Goal: Task Accomplishment & Management: Complete application form

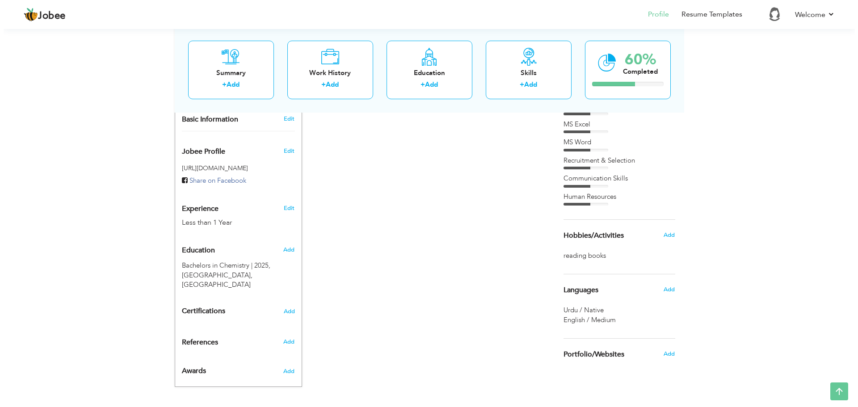
scroll to position [263, 0]
click at [287, 245] on span "Add" at bounding box center [285, 249] width 12 height 8
radio input "true"
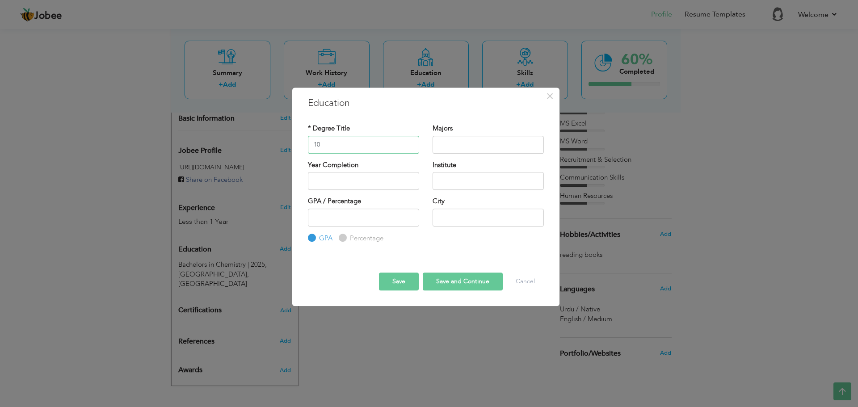
type input "1"
type input "b"
type input "BS-Chem (hons)"
click at [460, 139] on input "text" at bounding box center [487, 145] width 111 height 18
type input "Chemistry"
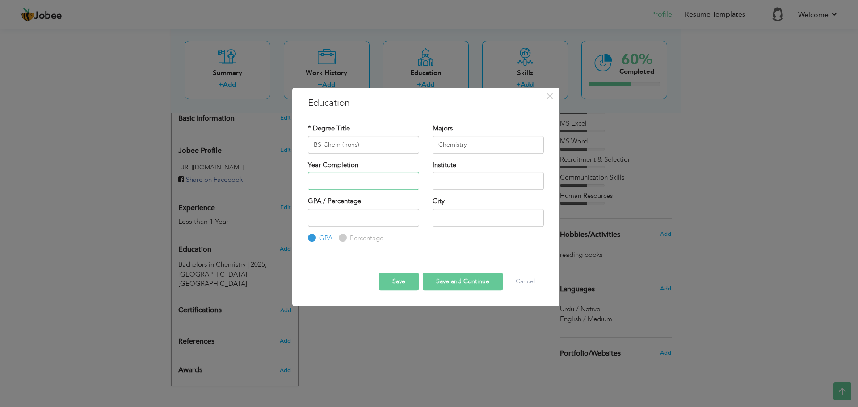
type input "2025"
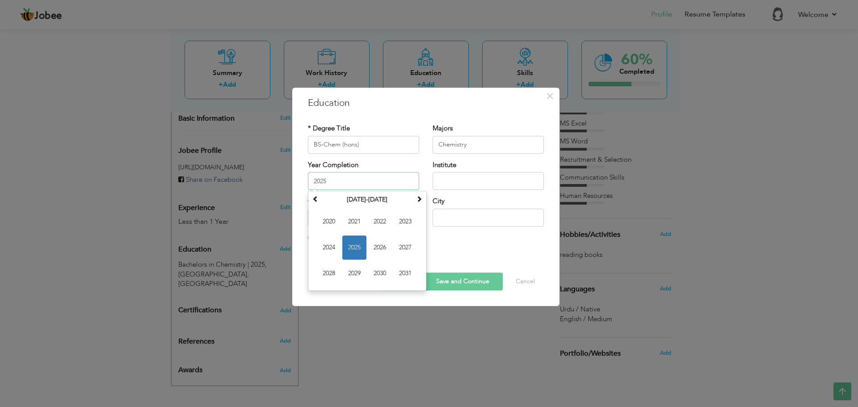
click at [377, 185] on input "2025" at bounding box center [363, 181] width 111 height 18
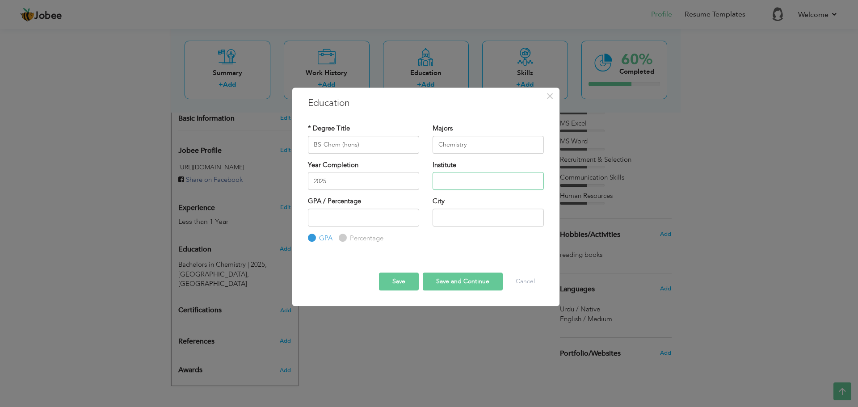
click at [470, 179] on input "text" at bounding box center [487, 181] width 111 height 18
type input "lahore college for women umiversity"
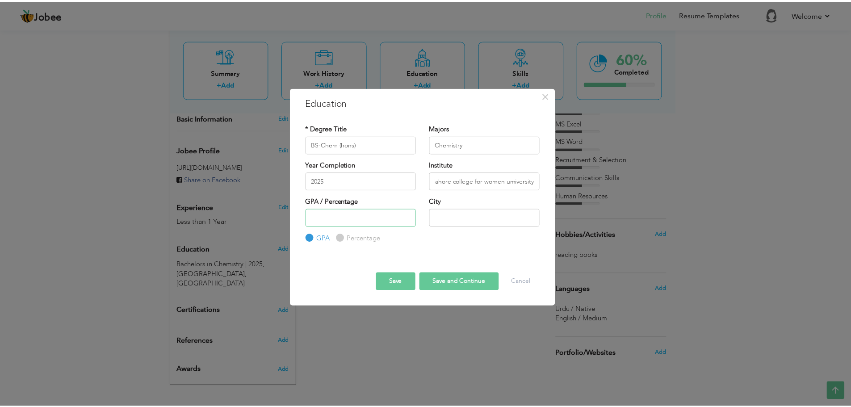
scroll to position [0, 0]
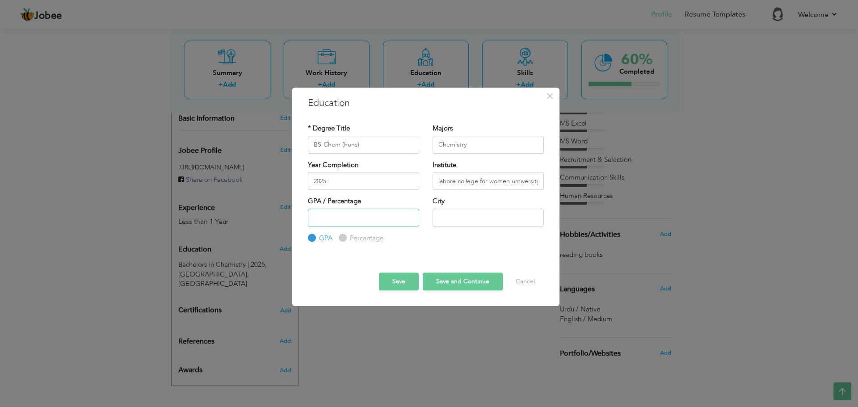
click at [376, 222] on input "number" at bounding box center [363, 218] width 111 height 18
type input "3.30"
click at [462, 216] on input "text" at bounding box center [487, 218] width 111 height 18
type input "[GEOGRAPHIC_DATA]"
click at [443, 279] on button "Save and Continue" at bounding box center [463, 281] width 80 height 18
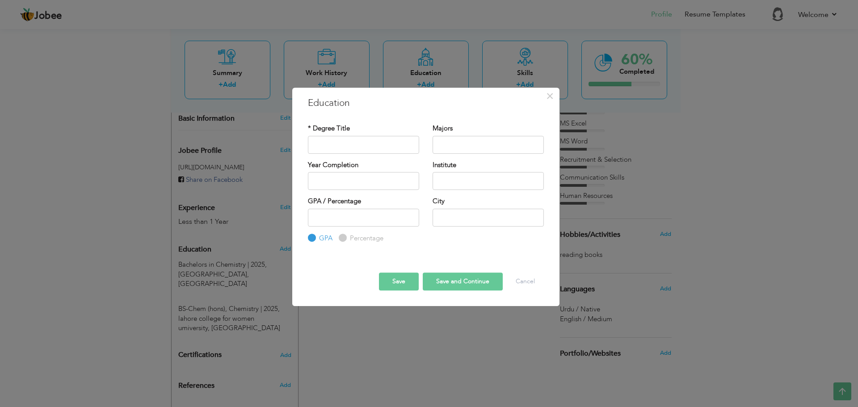
click at [378, 354] on div "× Education * Degree Title Majors Year Completion Institute GPA" at bounding box center [429, 203] width 858 height 407
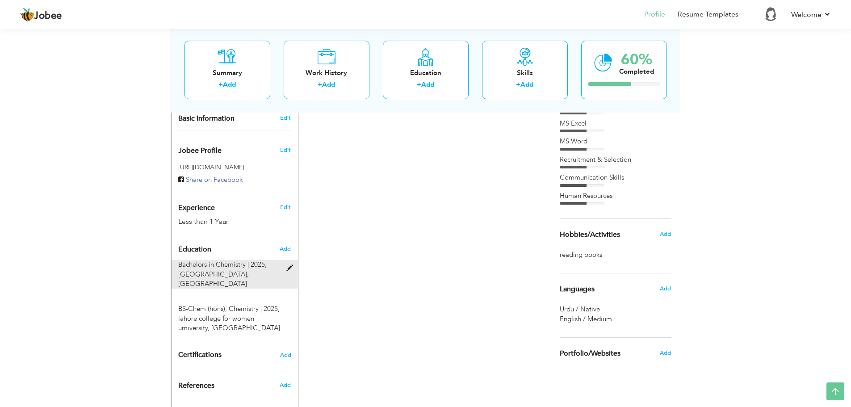
click at [285, 260] on div "Bachelors in Chemistry | 2025, Lahore College for Women University, Lahore" at bounding box center [230, 274] width 116 height 29
type input "Bachelors in Chemistry"
type input "2025"
type input "Lahore College for Women University"
type input "3.4"
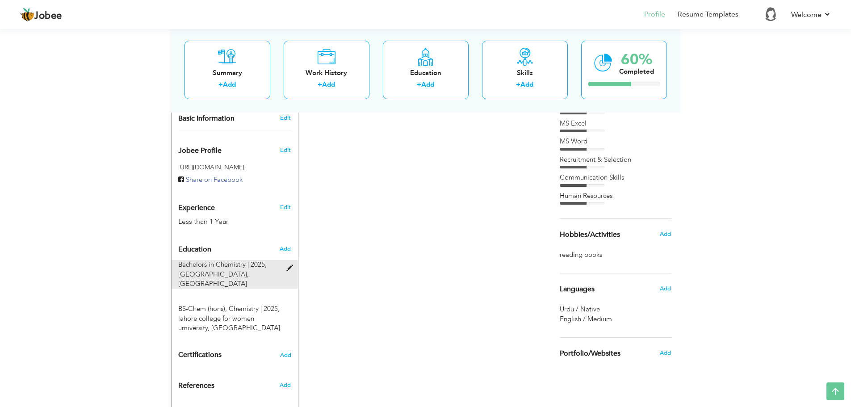
type input "[GEOGRAPHIC_DATA]"
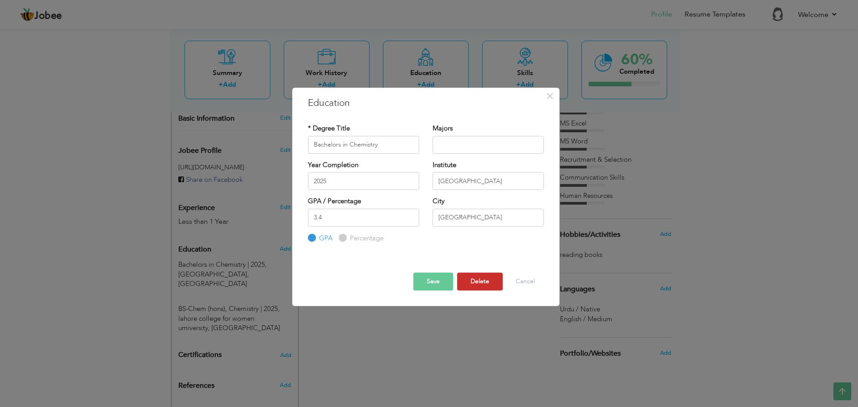
click at [484, 277] on button "Delete" at bounding box center [480, 281] width 46 height 18
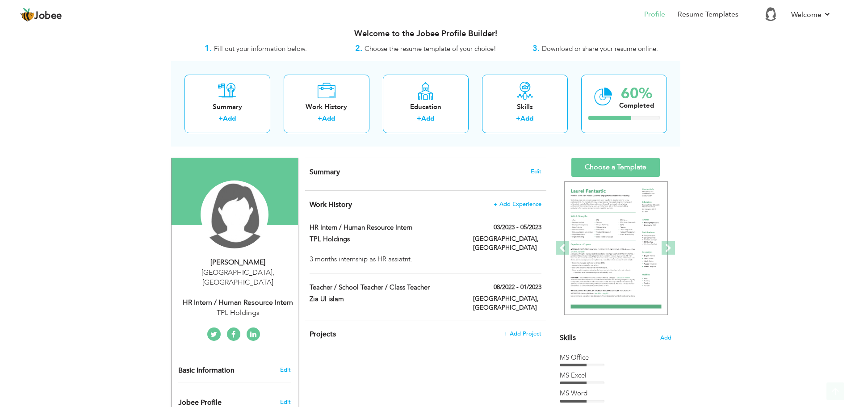
scroll to position [7, 0]
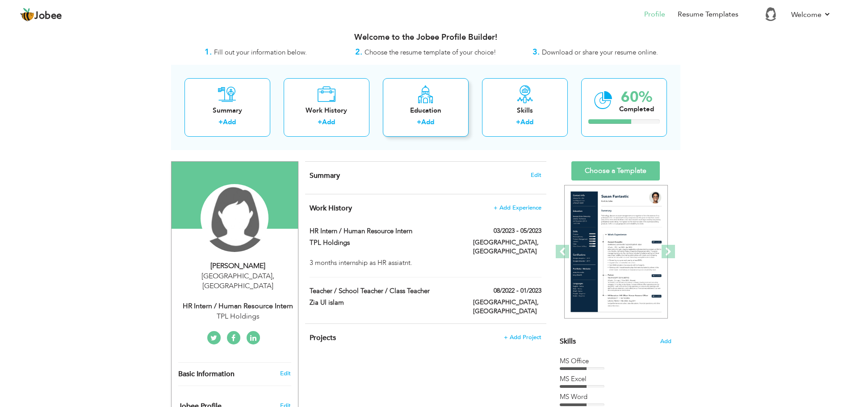
click at [435, 106] on div "Education" at bounding box center [425, 110] width 71 height 9
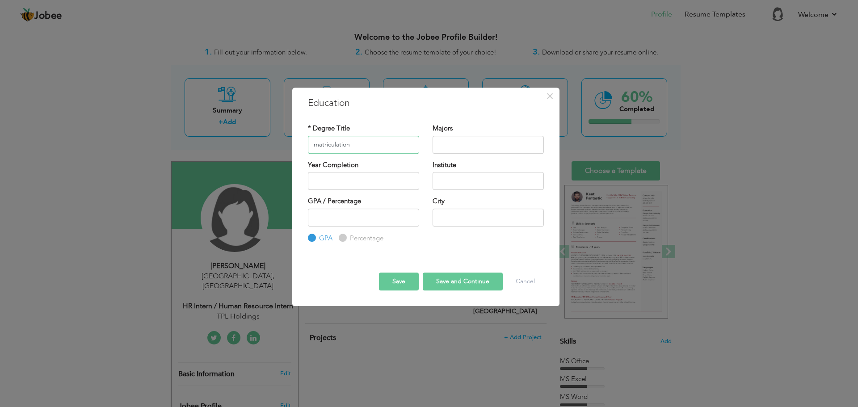
type input "matriculation"
click at [452, 146] on input "text" at bounding box center [487, 145] width 111 height 18
type input "bio science"
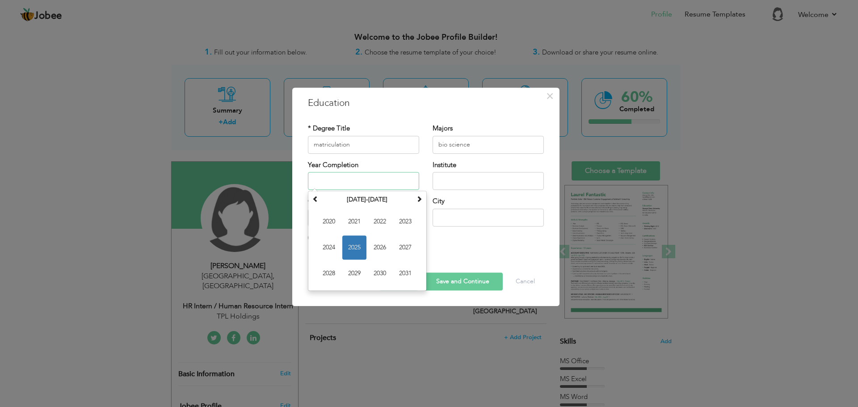
click at [359, 186] on input "text" at bounding box center [363, 181] width 111 height 18
click at [321, 194] on th "2020-2031" at bounding box center [367, 199] width 93 height 13
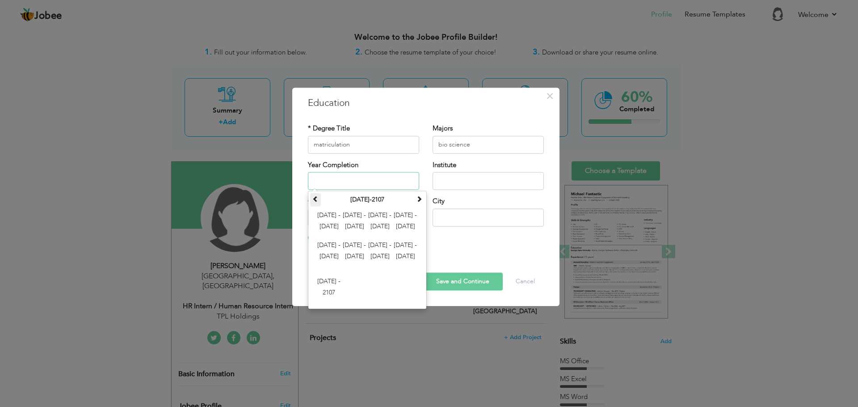
click at [312, 199] on span at bounding box center [315, 199] width 6 height 6
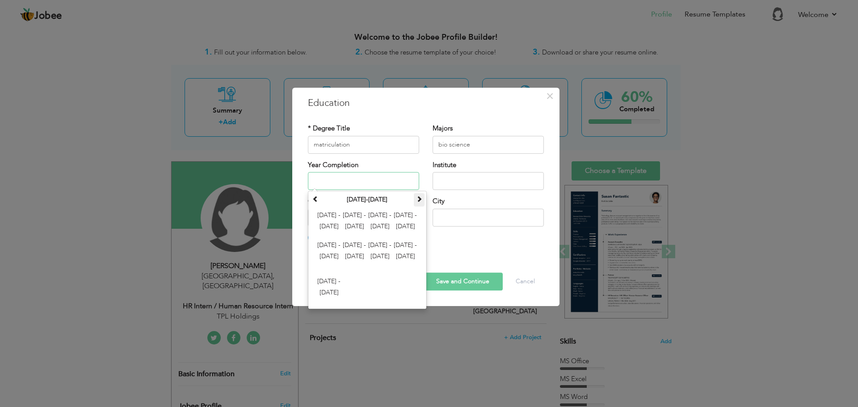
click at [423, 199] on th at bounding box center [419, 199] width 11 height 13
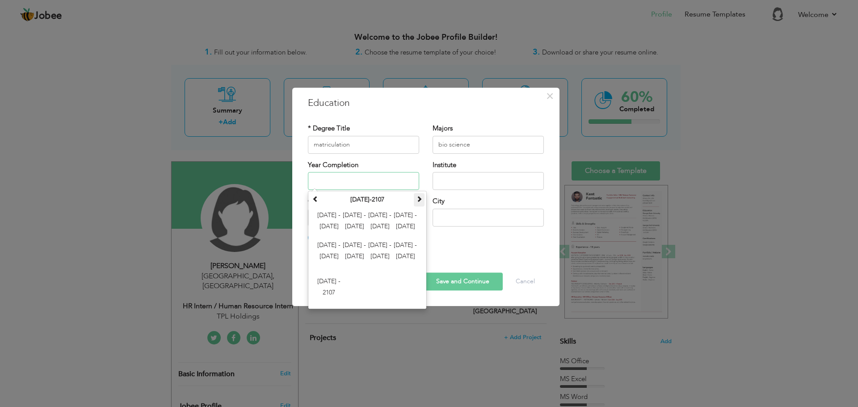
click at [423, 199] on th at bounding box center [419, 199] width 11 height 13
click at [367, 180] on input "text" at bounding box center [363, 181] width 111 height 18
type input "2019"
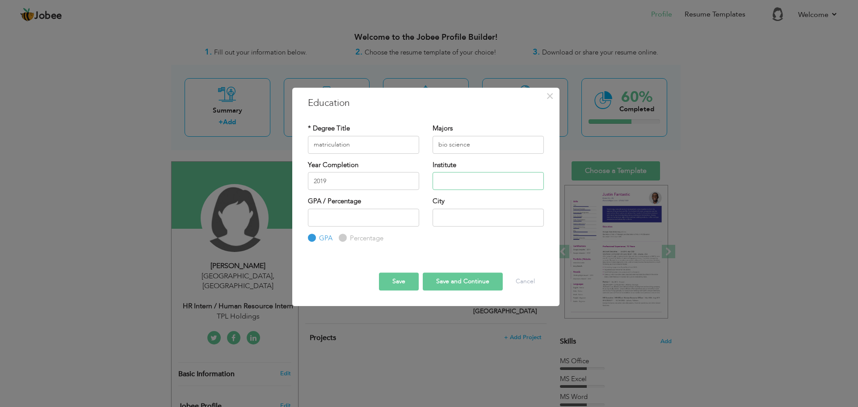
click at [467, 180] on input "text" at bounding box center [487, 181] width 111 height 18
type input "Hope Uplift Foundation"
click at [379, 217] on input "number" at bounding box center [363, 218] width 111 height 18
click at [343, 240] on input "Percentage" at bounding box center [342, 238] width 6 height 6
radio input "true"
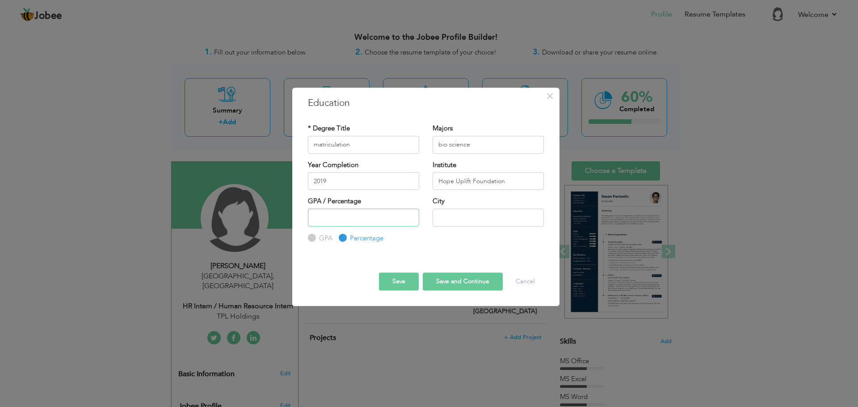
click at [341, 215] on input "number" at bounding box center [363, 218] width 111 height 18
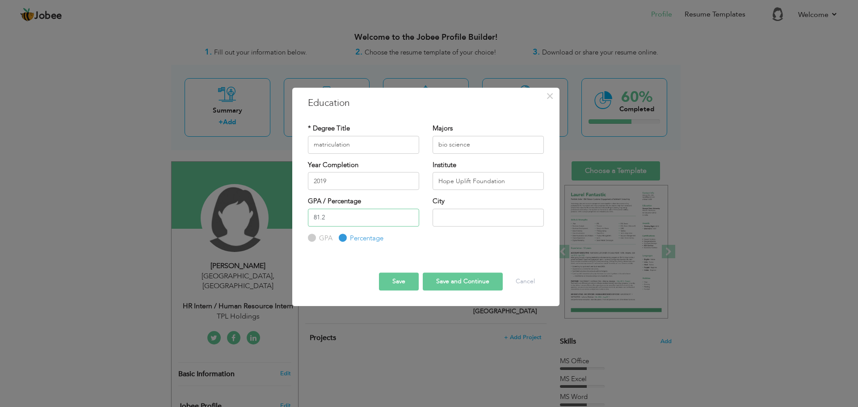
type input "81.2"
click at [472, 217] on input "text" at bounding box center [487, 218] width 111 height 18
type input "[GEOGRAPHIC_DATA]"
click at [466, 279] on button "Save and Continue" at bounding box center [463, 281] width 80 height 18
radio input "true"
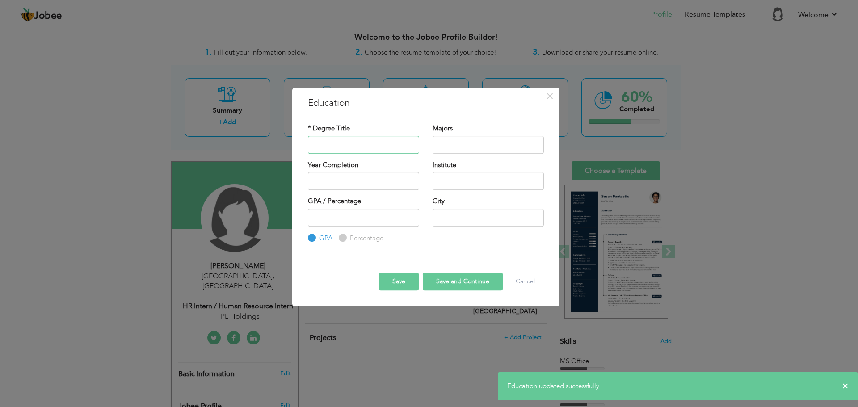
click at [389, 146] on input "text" at bounding box center [363, 145] width 111 height 18
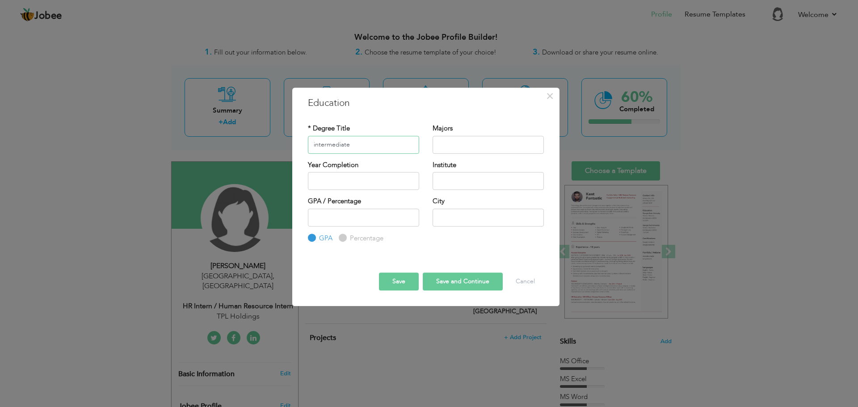
click at [314, 146] on input "intermediate" at bounding box center [363, 145] width 111 height 18
click at [318, 146] on input "Iintermediate" at bounding box center [363, 145] width 111 height 18
click at [452, 145] on input "text" at bounding box center [487, 145] width 111 height 18
click at [314, 146] on input "Intermediate" at bounding box center [363, 145] width 111 height 18
type input "Intermediate"
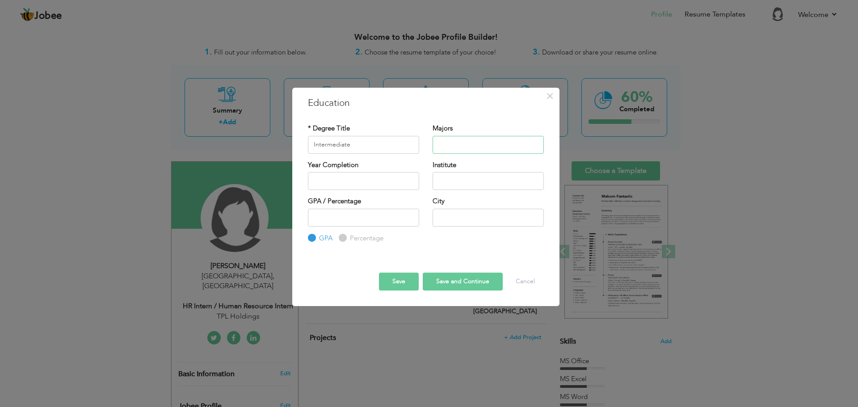
click at [451, 144] on input "text" at bounding box center [487, 145] width 111 height 18
type input "F"
click at [360, 147] on input "Intermediate" at bounding box center [363, 145] width 111 height 18
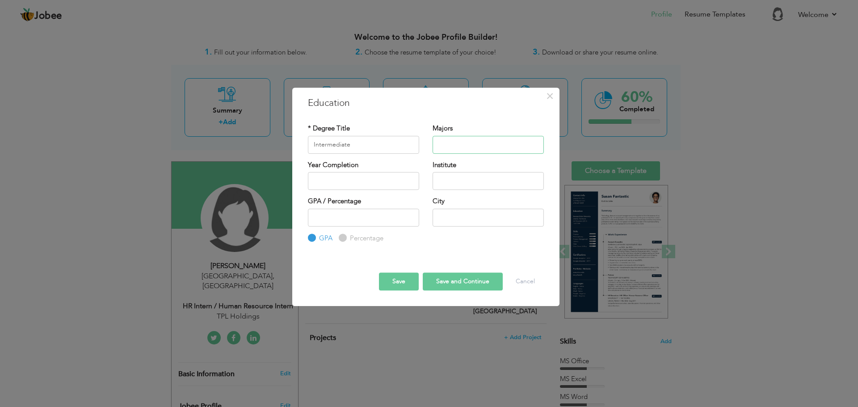
click at [452, 143] on input "text" at bounding box center [487, 145] width 111 height 18
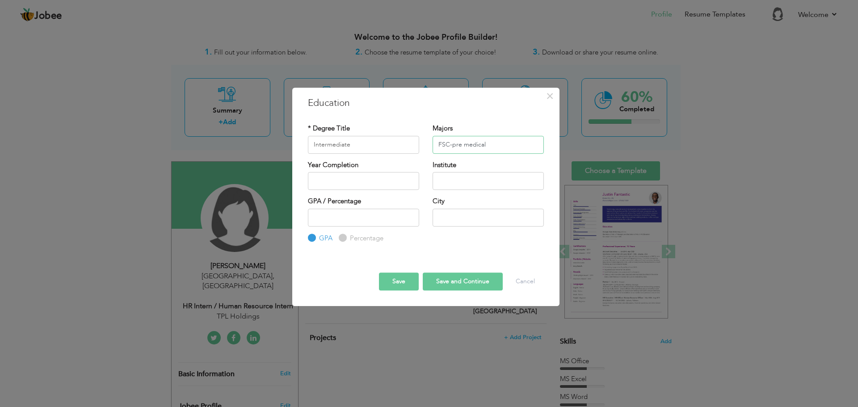
type input "FSC-pre medical"
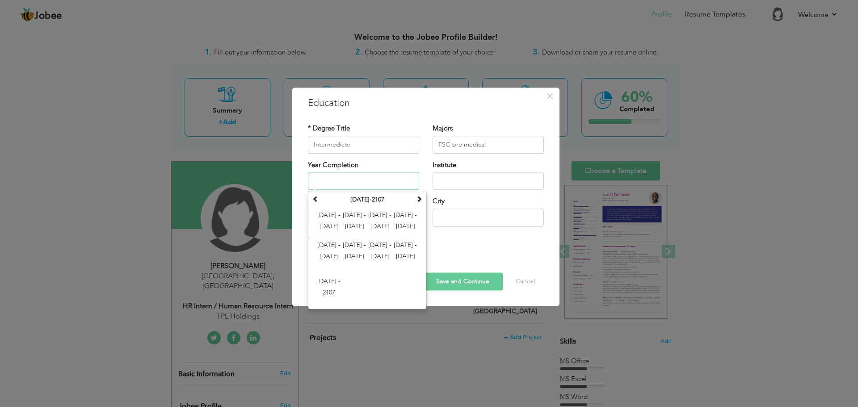
click at [360, 178] on input "text" at bounding box center [363, 181] width 111 height 18
type input "2021"
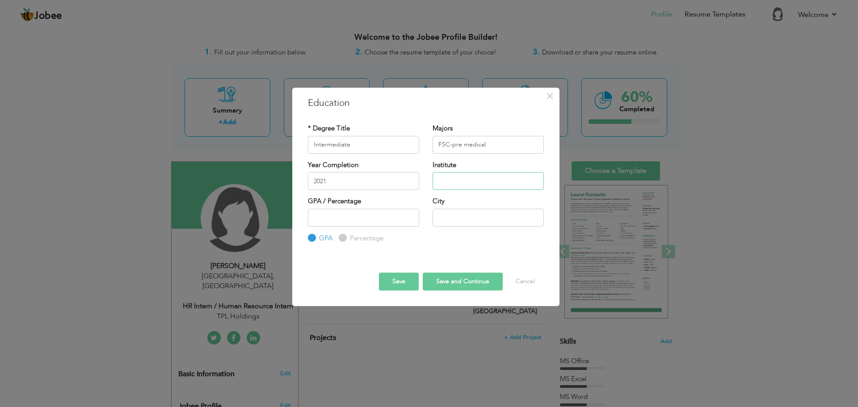
click at [453, 181] on input "text" at bounding box center [487, 181] width 111 height 18
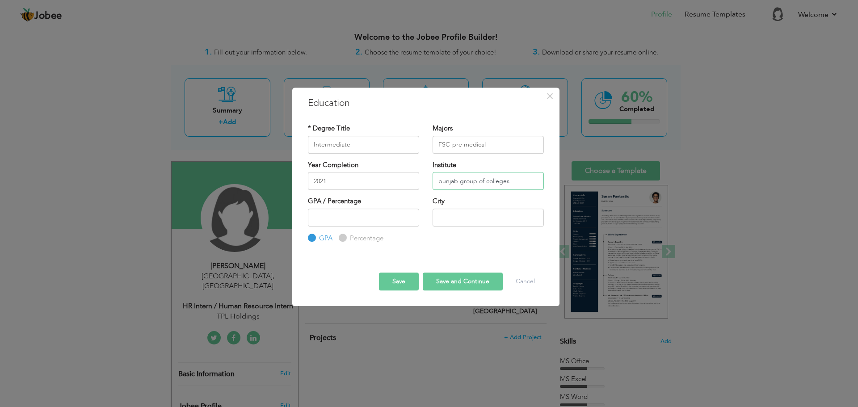
type input "punjab group of colleges"
click at [368, 207] on div "GPA / Percentage GPA Percentage" at bounding box center [363, 203] width 111 height 12
click at [381, 221] on input "number" at bounding box center [363, 218] width 111 height 18
click at [345, 234] on div "Percentage" at bounding box center [361, 238] width 45 height 10
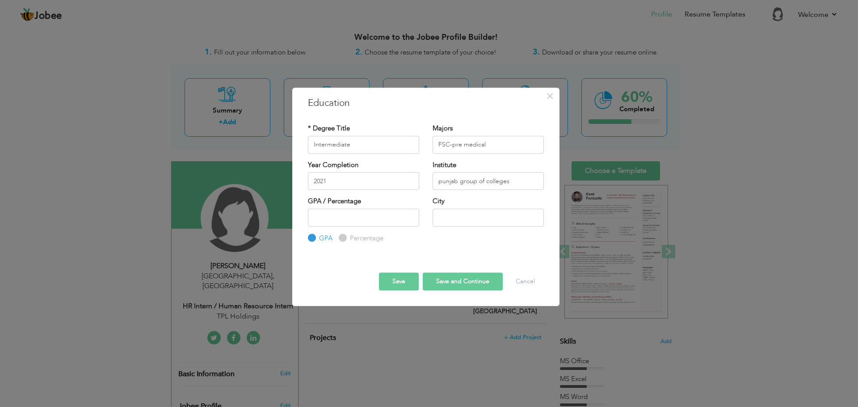
click at [341, 236] on input "Percentage" at bounding box center [342, 238] width 6 height 6
radio input "true"
click at [374, 221] on input "number" at bounding box center [363, 218] width 111 height 18
type input "89.09"
click at [466, 210] on input "text" at bounding box center [487, 218] width 111 height 18
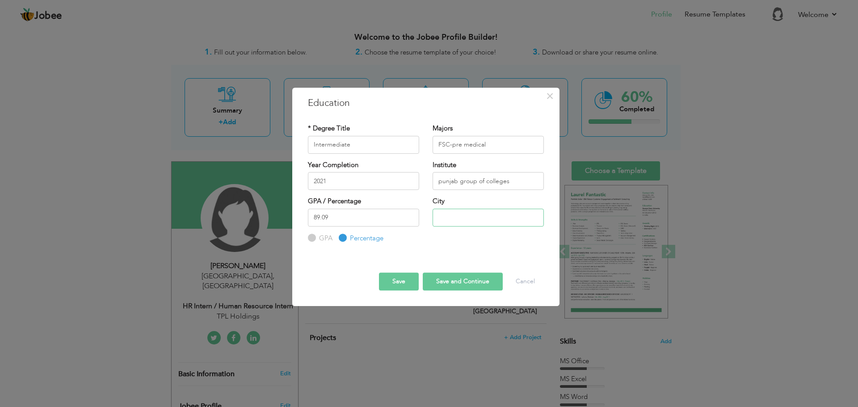
type input "[GEOGRAPHIC_DATA]"
click at [456, 281] on button "Save and Continue" at bounding box center [463, 281] width 80 height 18
radio input "true"
click at [550, 96] on span "×" at bounding box center [550, 96] width 8 height 16
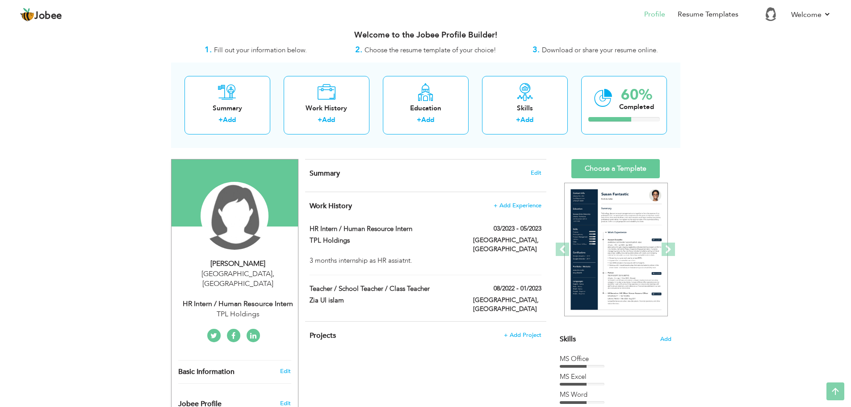
scroll to position [0, 0]
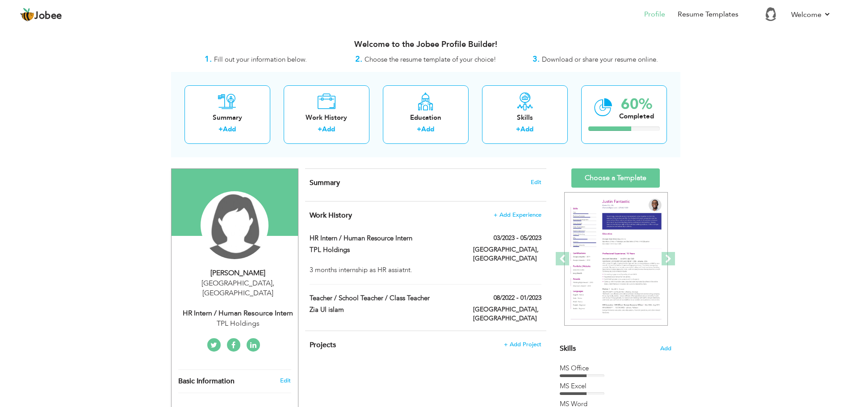
click at [242, 269] on div "Muqaddas Javaid" at bounding box center [238, 273] width 120 height 10
type input "Muqaddas"
type input "Javaid"
type input "03096893703"
select select "number:166"
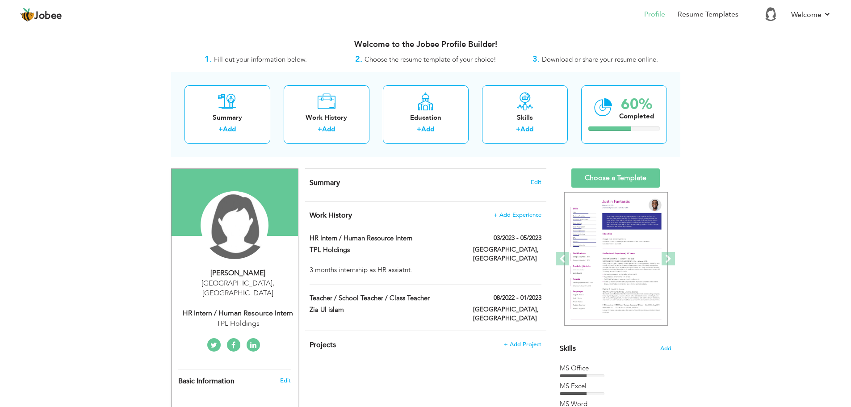
type input "[GEOGRAPHIC_DATA]"
select select "number:2"
type input "TPL Holdings"
type input "HR Intern / Human Resource Intern"
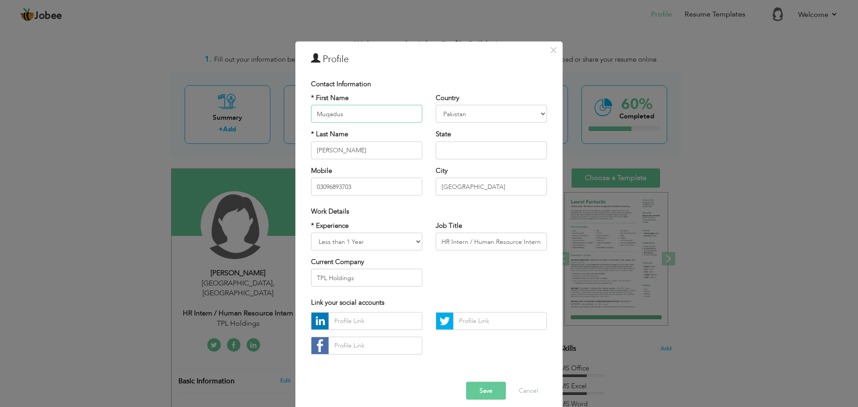
type input "Muqadus"
click at [341, 155] on input "Javaid" at bounding box center [366, 150] width 111 height 18
type input "Javed"
click at [474, 391] on button "Save" at bounding box center [486, 390] width 40 height 18
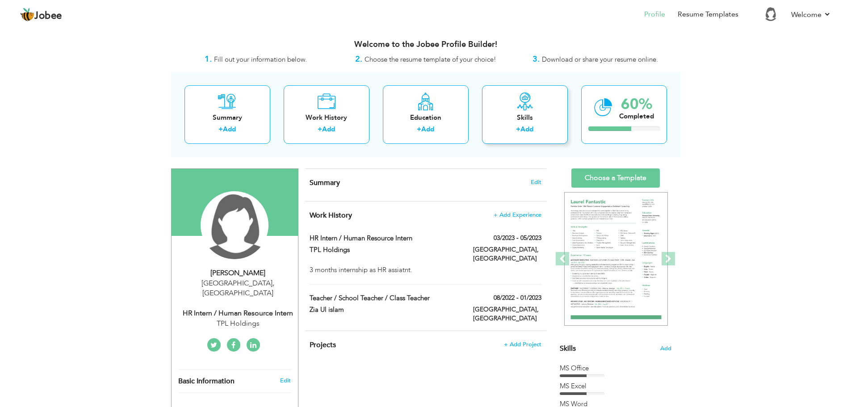
click at [530, 121] on div "Skills" at bounding box center [524, 117] width 71 height 9
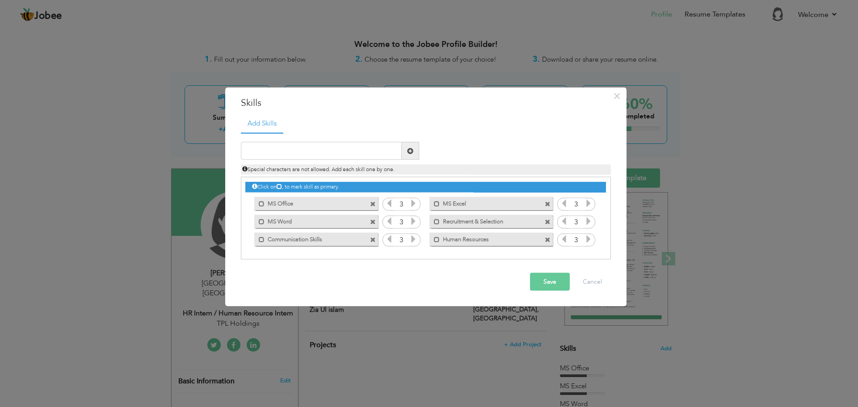
click at [607, 97] on h3 "Skills" at bounding box center [426, 102] width 370 height 13
click at [620, 100] on span "×" at bounding box center [617, 96] width 8 height 16
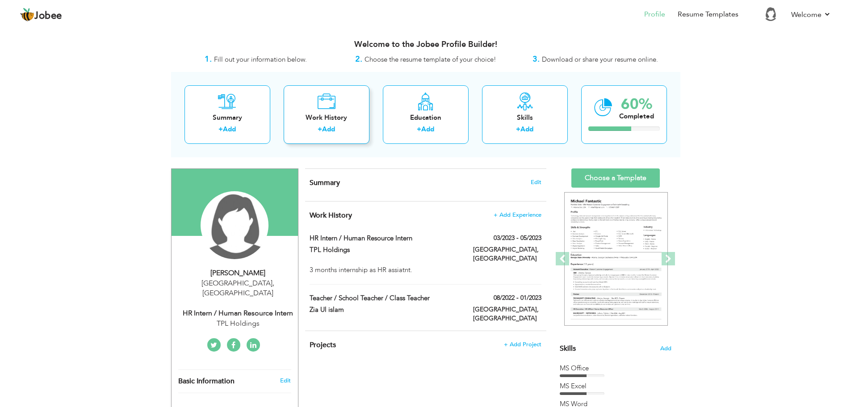
click at [331, 126] on link "Add" at bounding box center [328, 129] width 13 height 9
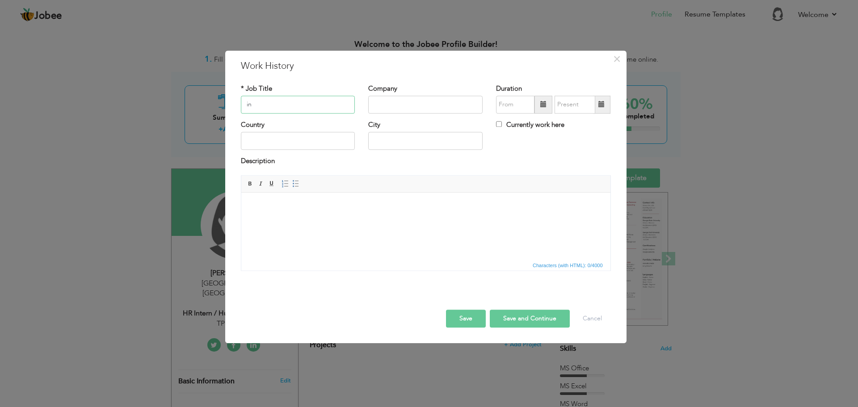
type input "i"
type input "Intern"
click at [402, 108] on input "text" at bounding box center [425, 105] width 114 height 18
type input "n"
type input "Nova-med Pharmaceuticals"
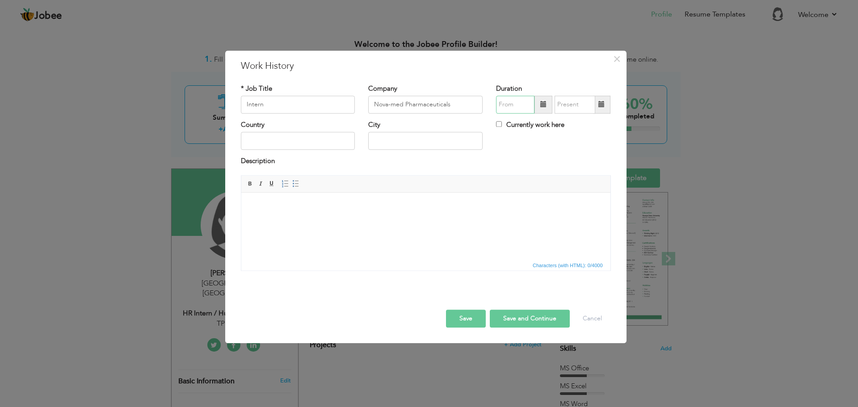
type input "08/2025"
click at [523, 103] on input "08/2025" at bounding box center [515, 105] width 38 height 18
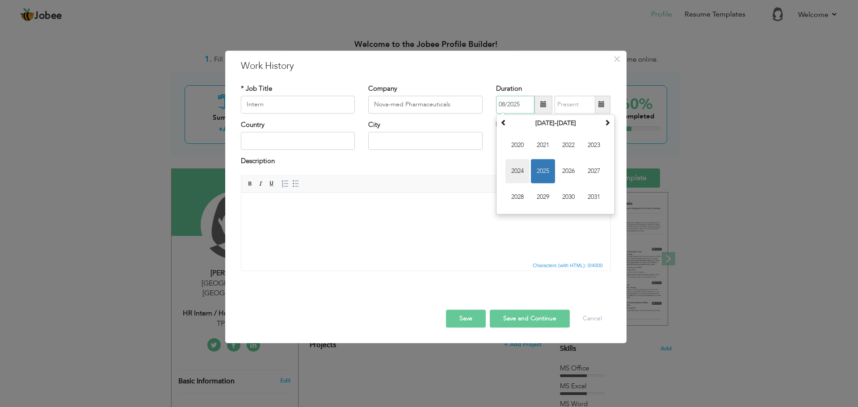
click at [519, 171] on span "2024" at bounding box center [517, 171] width 24 height 24
click at [504, 106] on input "08/2025" at bounding box center [515, 105] width 38 height 18
type input "08/2025"
click at [565, 106] on input "08/2025" at bounding box center [574, 105] width 41 height 18
click at [523, 104] on input "08/2025" at bounding box center [515, 105] width 38 height 18
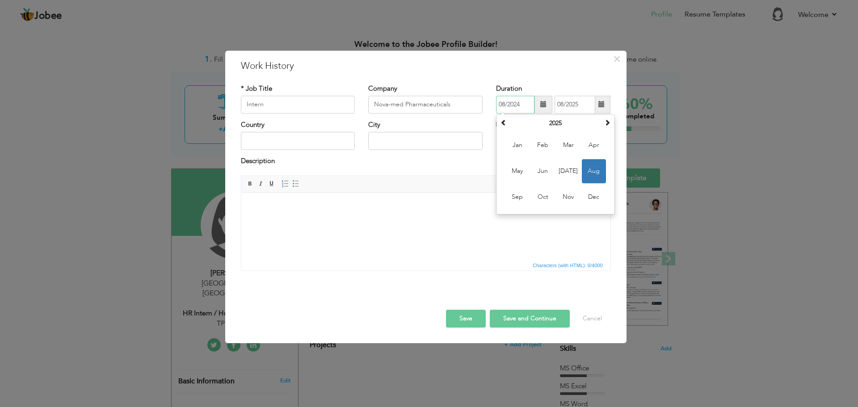
type input "08/2024"
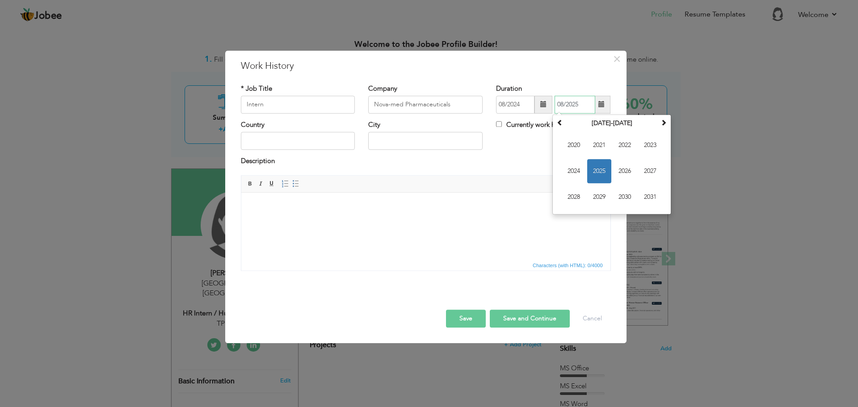
click at [584, 105] on input "08/2025" at bounding box center [574, 105] width 41 height 18
click at [563, 105] on input "08/2024" at bounding box center [574, 105] width 41 height 18
type input "09/2024"
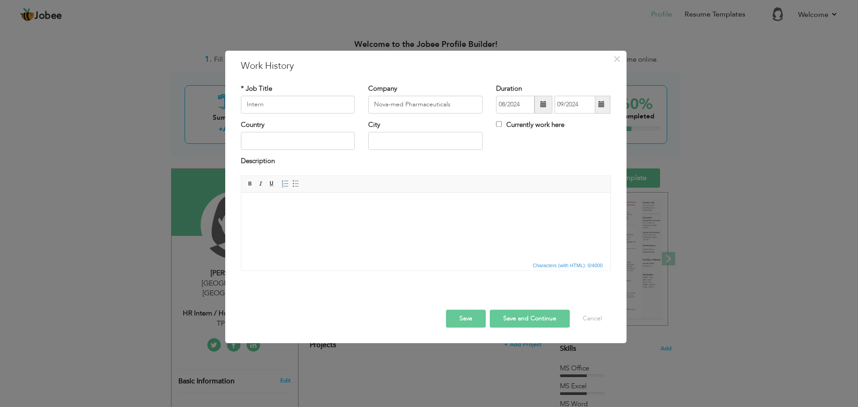
click at [520, 144] on div "Country City Currently work here" at bounding box center [425, 138] width 383 height 36
click at [299, 145] on input "text" at bounding box center [298, 141] width 114 height 18
type input "[GEOGRAPHIC_DATA]"
click at [347, 211] on html at bounding box center [425, 206] width 369 height 27
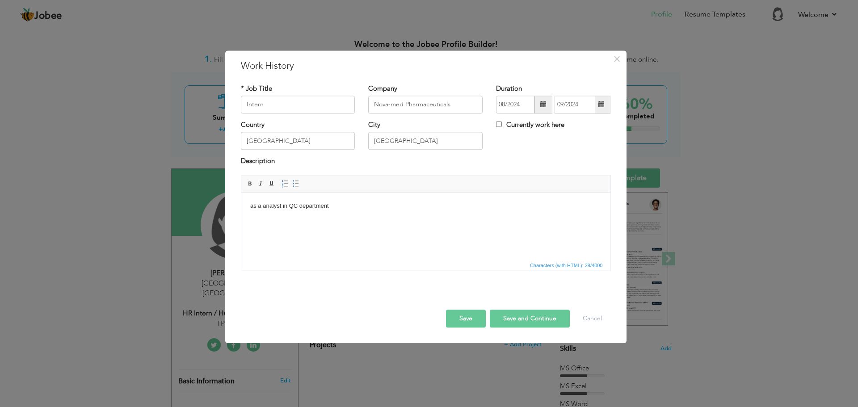
click at [262, 207] on body "as a analyst in QC department" at bounding box center [425, 205] width 351 height 9
click at [338, 205] on body "as a analyst in QC department" at bounding box center [425, 205] width 351 height 9
click at [523, 311] on button "Save and Continue" at bounding box center [530, 319] width 80 height 18
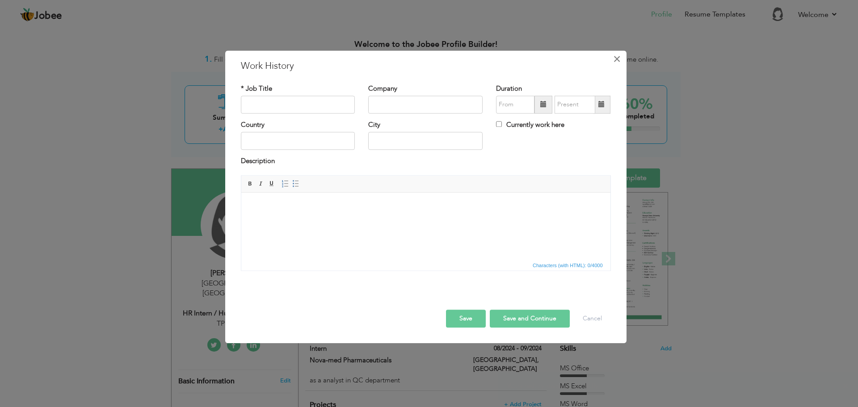
click at [621, 63] on button "×" at bounding box center [617, 59] width 14 height 14
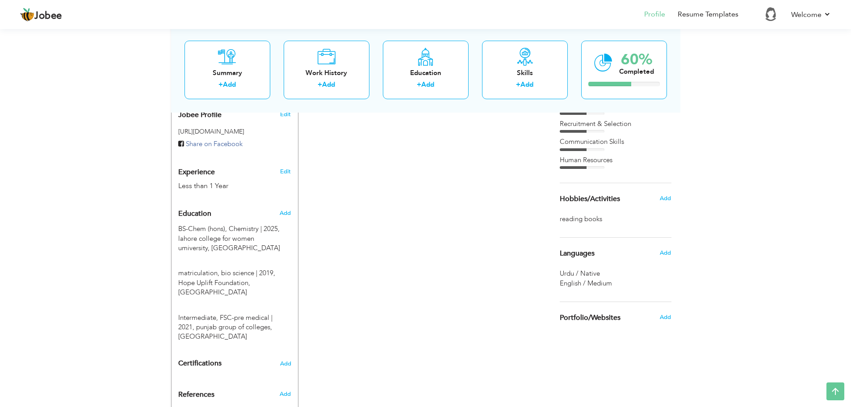
scroll to position [334, 0]
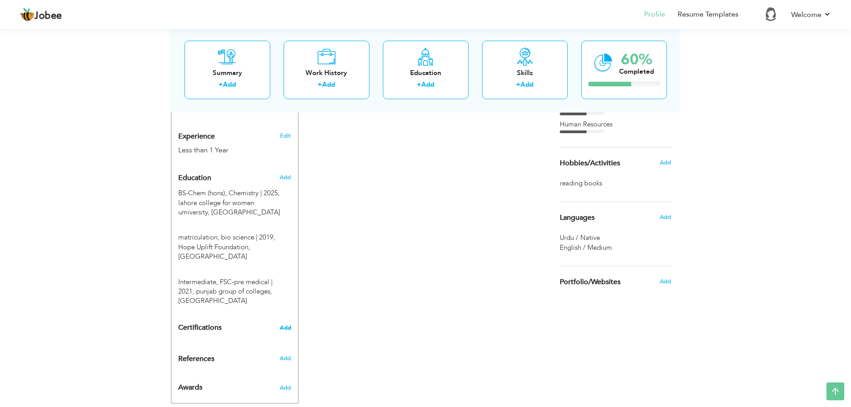
click at [284, 325] on span "Add" at bounding box center [286, 328] width 12 height 6
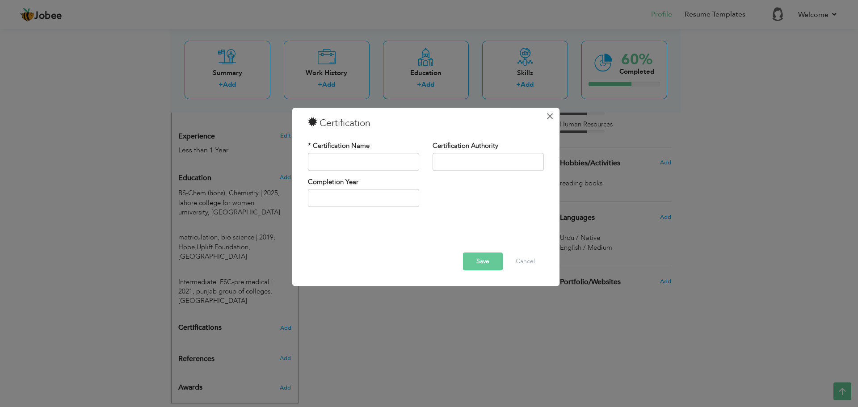
click at [553, 116] on span "×" at bounding box center [550, 116] width 8 height 16
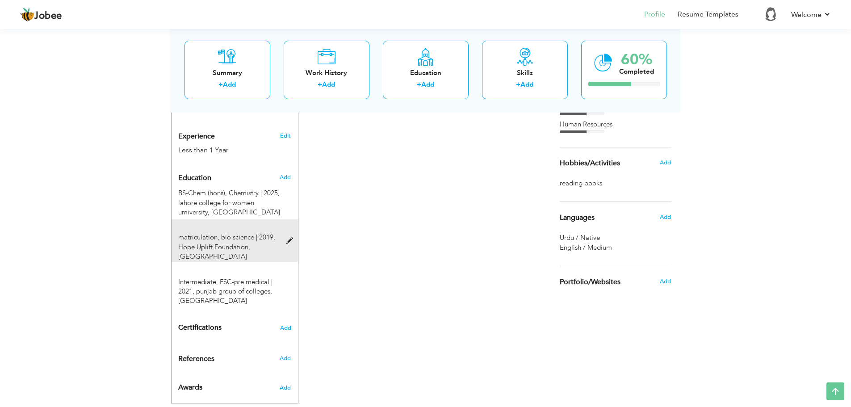
click at [203, 233] on span "matriculation, bio science | 2019," at bounding box center [226, 237] width 97 height 9
type input "matriculation"
type input "bio science"
type input "2019"
type input "Hope Uplift Foundation"
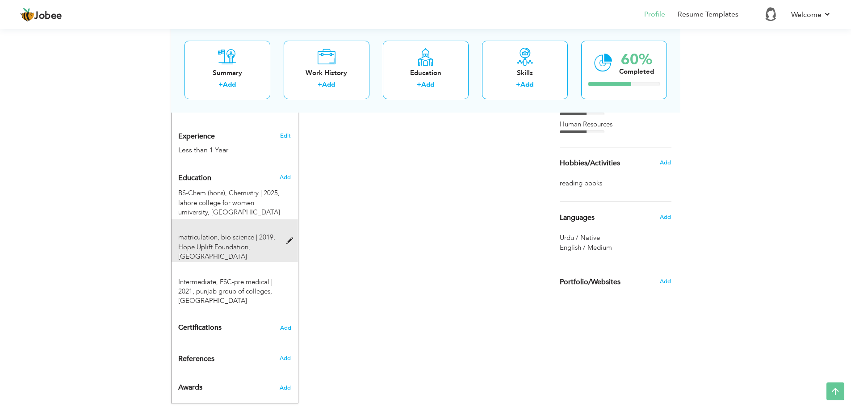
type input "81.2"
radio input "false"
radio input "true"
type input "[GEOGRAPHIC_DATA]"
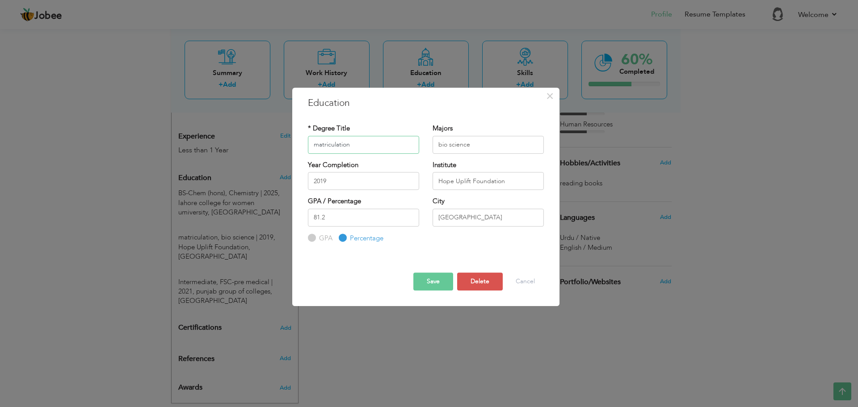
click at [319, 145] on input "matriculation" at bounding box center [363, 145] width 111 height 18
type input "Matriculation"
click at [434, 281] on button "Save" at bounding box center [433, 281] width 40 height 18
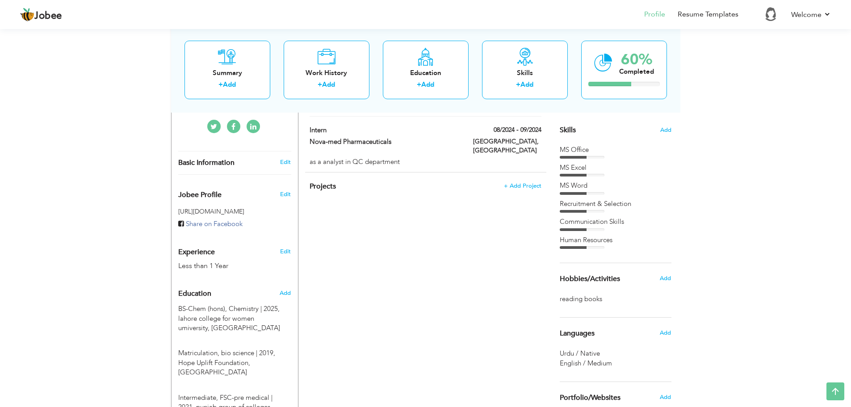
scroll to position [216, 0]
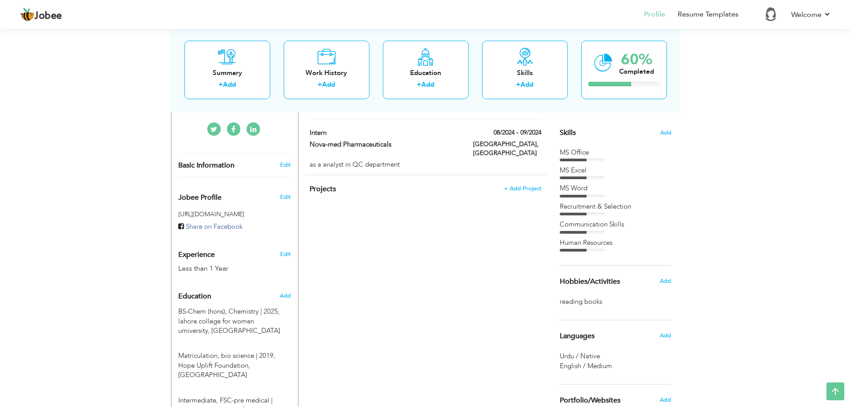
click at [844, 153] on div "View Resume Export PDF Profile Summary Public Link Experience Education Awards …" at bounding box center [425, 172] width 851 height 722
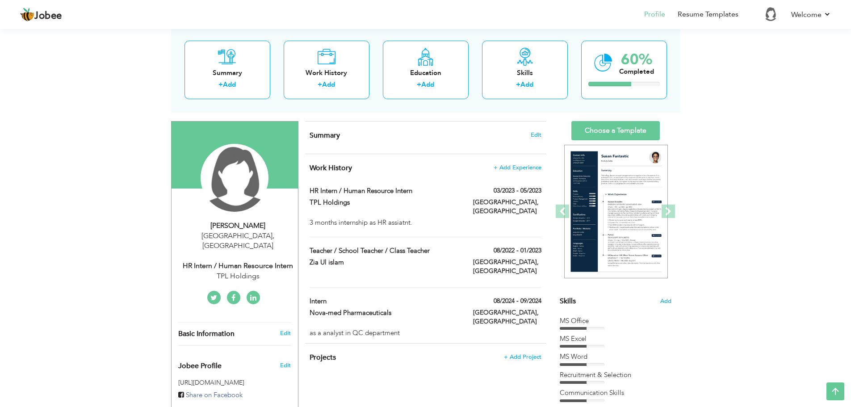
scroll to position [44, 0]
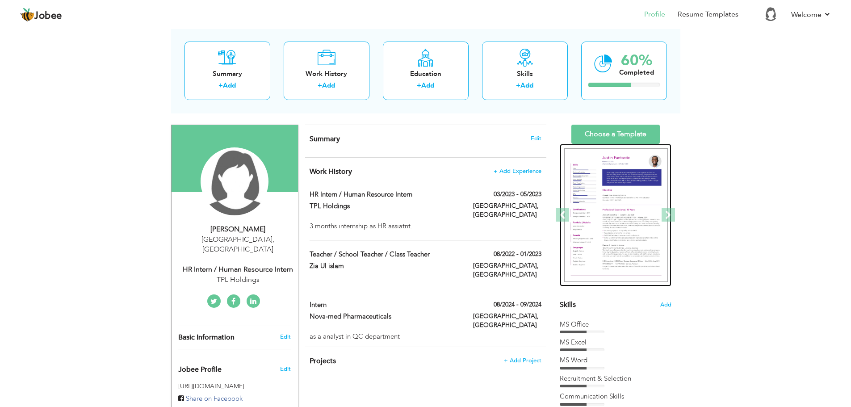
click at [617, 205] on img at bounding box center [616, 215] width 104 height 134
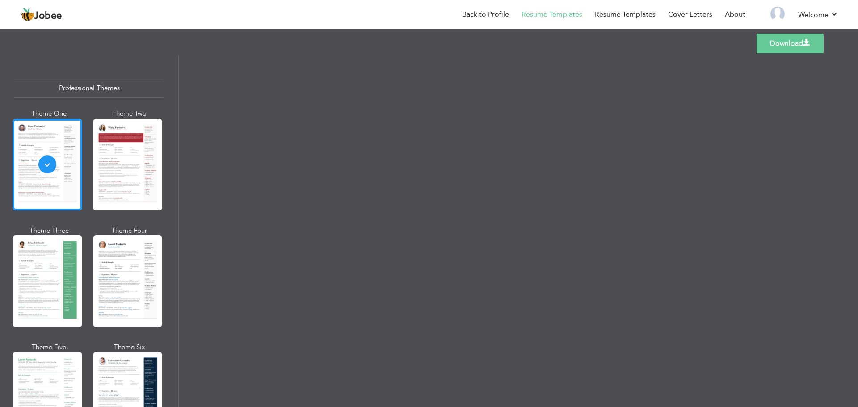
click at [784, 174] on div at bounding box center [518, 231] width 679 height 352
click at [129, 182] on div at bounding box center [128, 165] width 70 height 92
click at [70, 271] on div at bounding box center [48, 281] width 70 height 92
click at [124, 255] on div at bounding box center [128, 281] width 70 height 92
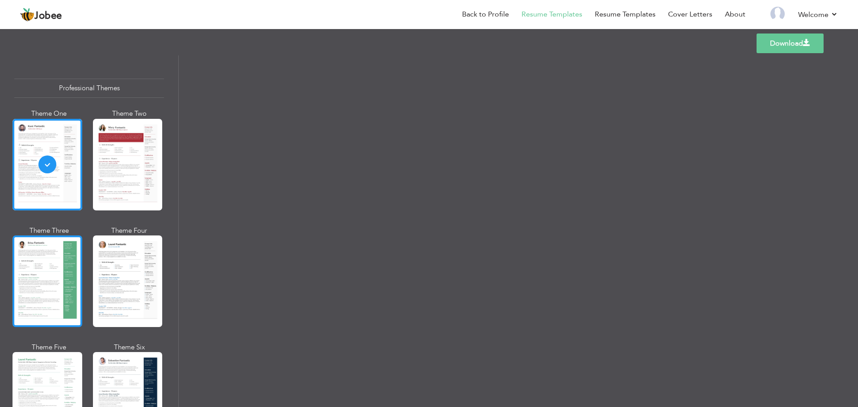
click at [54, 297] on div at bounding box center [48, 281] width 70 height 92
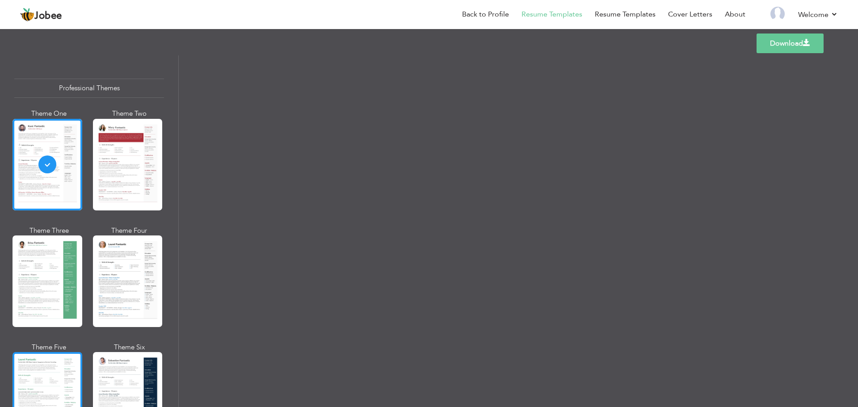
click at [60, 355] on div at bounding box center [48, 398] width 70 height 92
click at [121, 370] on div at bounding box center [128, 398] width 70 height 92
click at [174, 326] on div "Professional Themes Theme One Theme Two Theme Three Theme Six" at bounding box center [89, 231] width 178 height 352
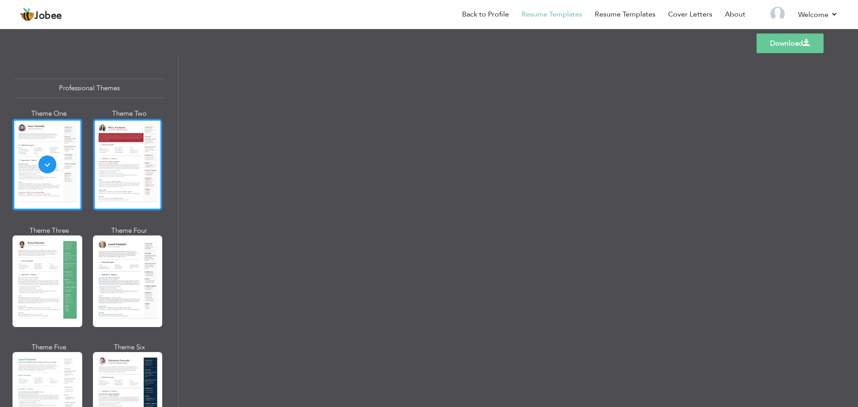
click at [103, 163] on div at bounding box center [128, 165] width 70 height 92
click at [739, 194] on div at bounding box center [518, 231] width 679 height 352
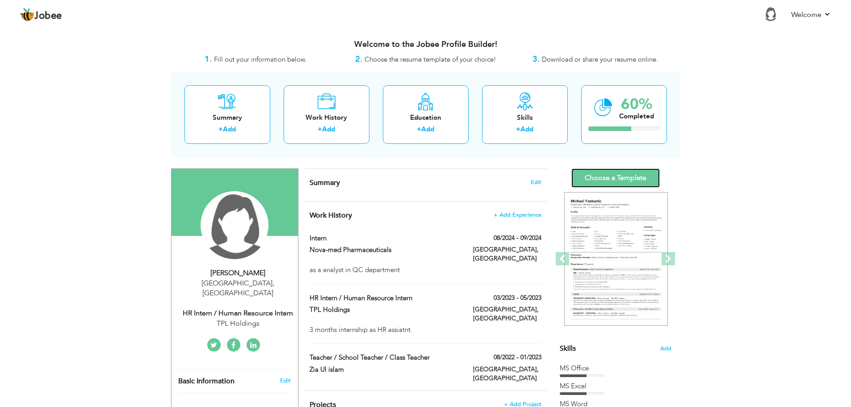
click at [605, 180] on link "Choose a Template" at bounding box center [615, 177] width 88 height 19
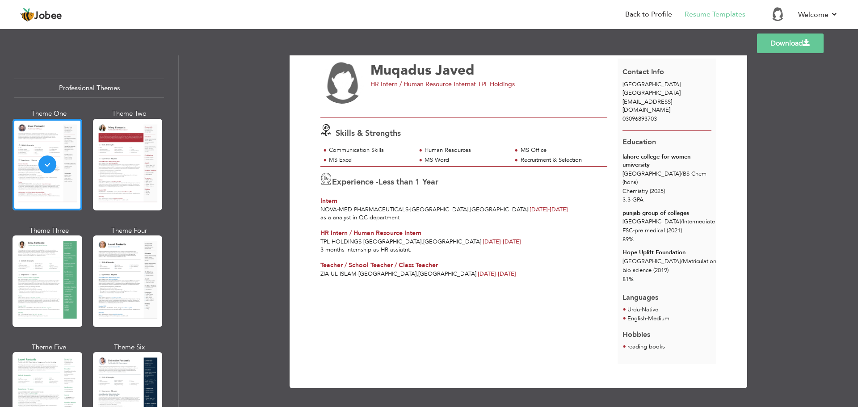
scroll to position [24, 0]
click at [120, 170] on div at bounding box center [128, 165] width 70 height 92
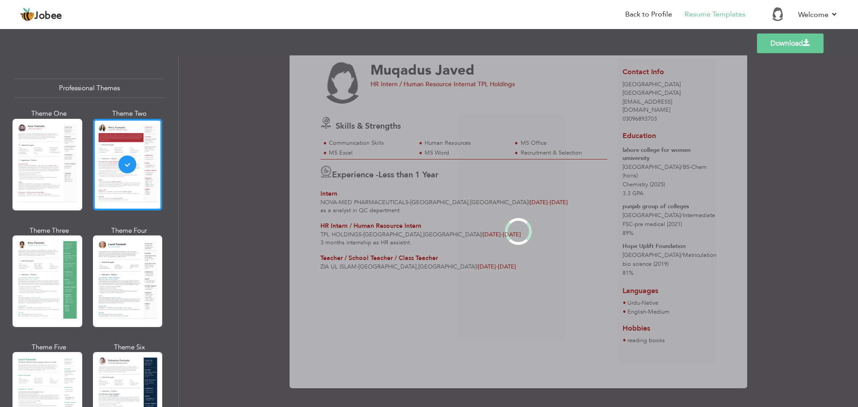
scroll to position [0, 0]
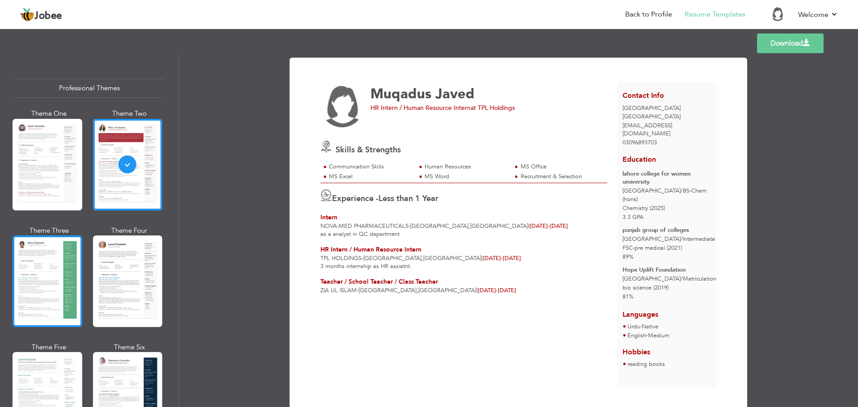
click at [57, 269] on div at bounding box center [48, 281] width 70 height 92
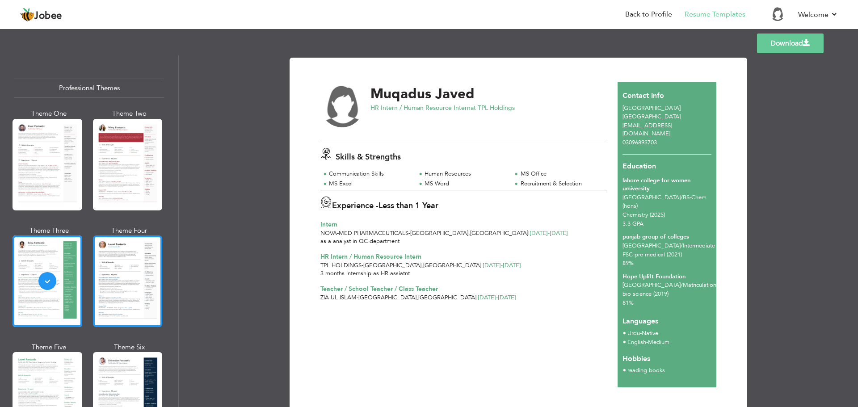
click at [137, 278] on div at bounding box center [128, 281] width 70 height 92
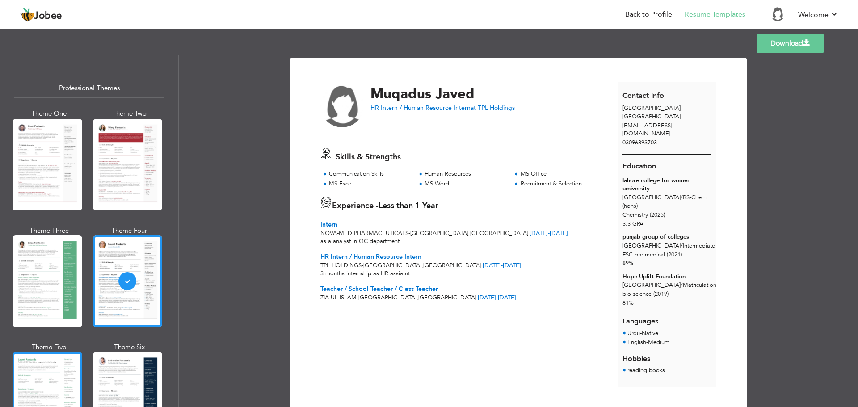
click at [51, 379] on div at bounding box center [48, 398] width 70 height 92
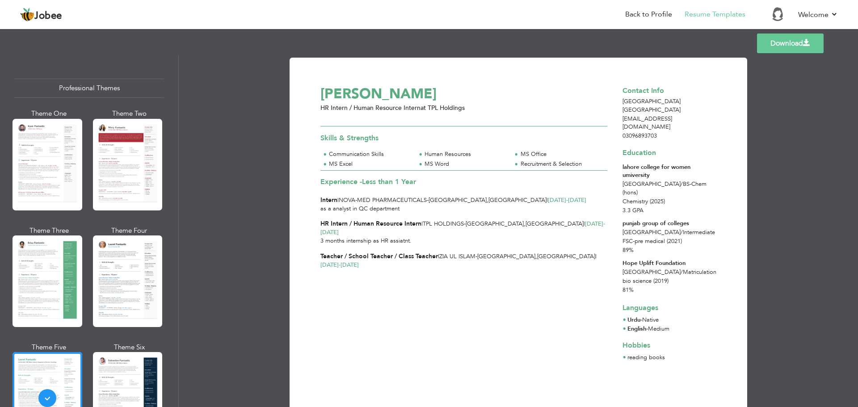
click at [171, 334] on div "Professional Themes Theme One Theme Two Theme Three Theme Six" at bounding box center [89, 231] width 178 height 352
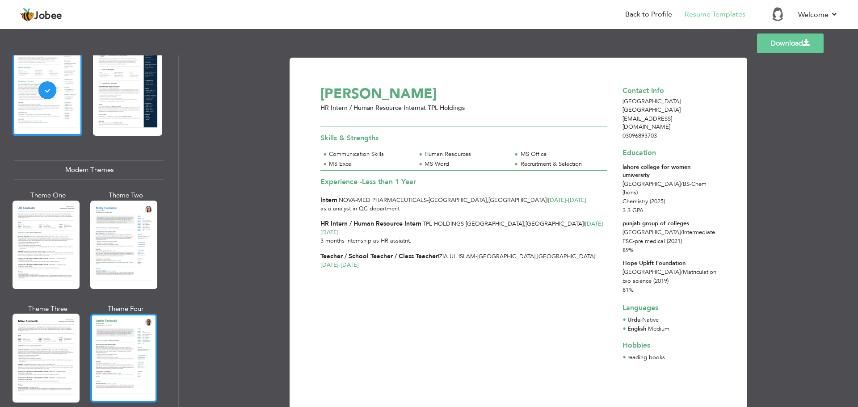
click at [119, 316] on div at bounding box center [123, 358] width 67 height 88
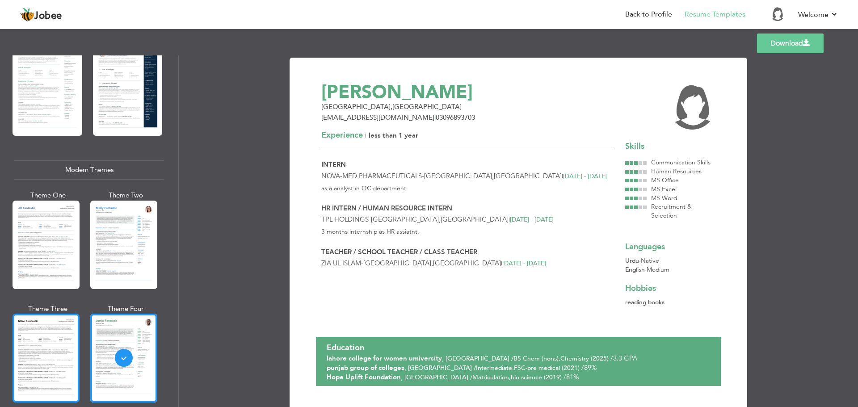
click at [48, 334] on div at bounding box center [46, 358] width 67 height 88
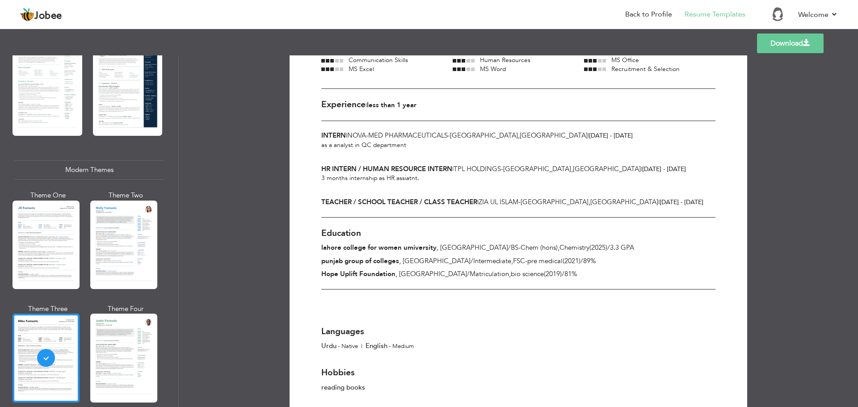
scroll to position [134, 0]
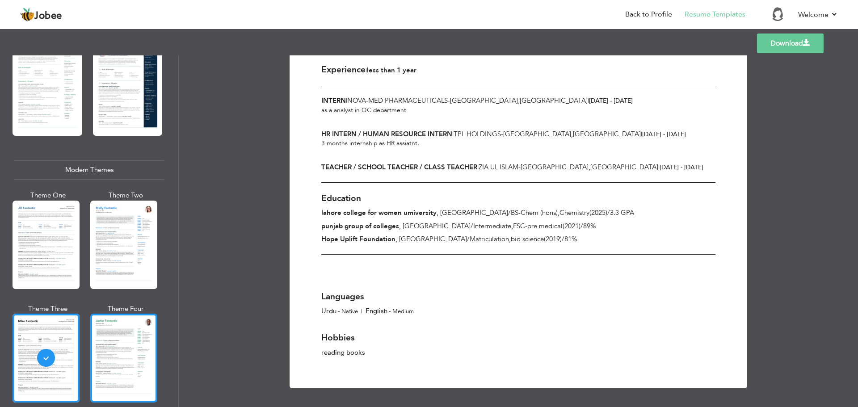
click at [127, 337] on div at bounding box center [123, 358] width 67 height 88
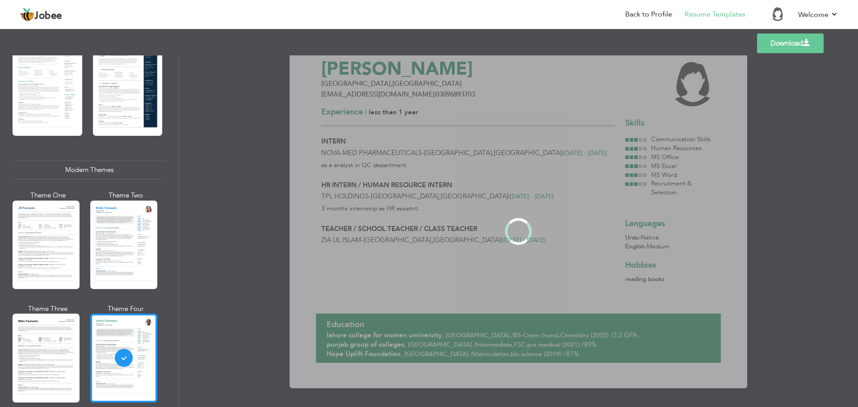
scroll to position [0, 0]
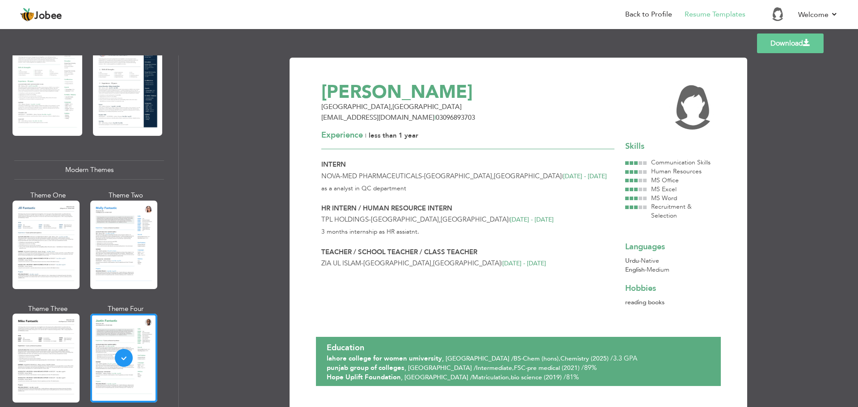
click at [178, 304] on div "Professional Themes Theme One Theme Two Theme Three Theme Four Theme Five" at bounding box center [89, 231] width 179 height 352
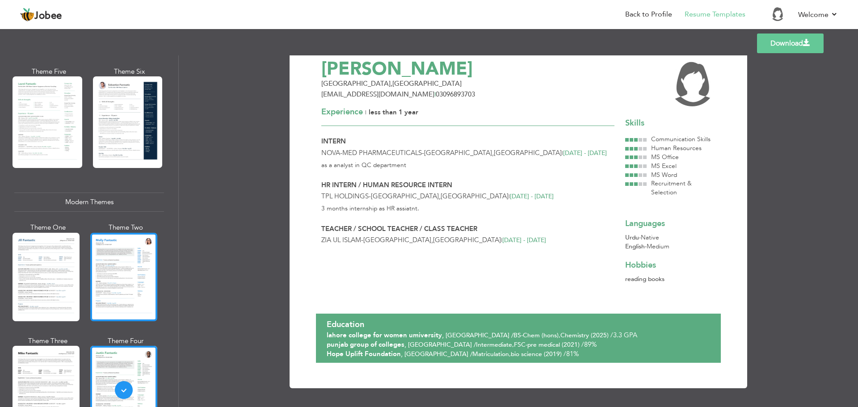
scroll to position [274, 0]
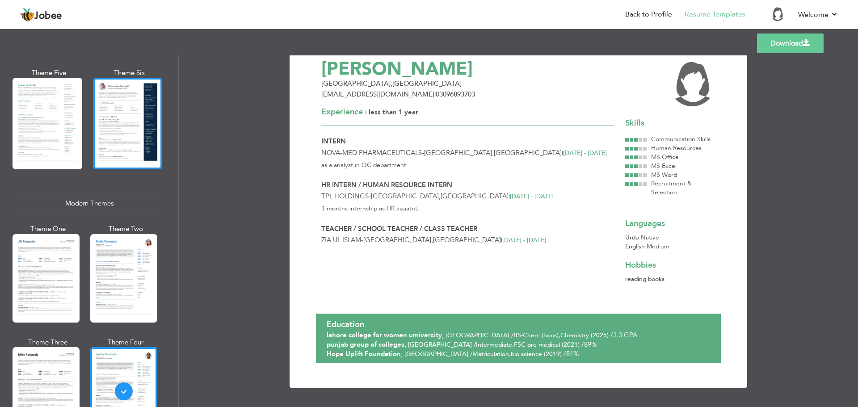
click at [121, 152] on div at bounding box center [128, 124] width 70 height 92
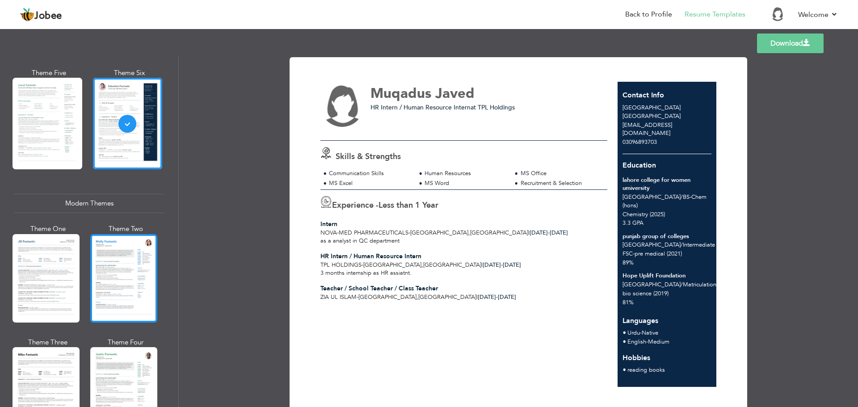
click at [128, 268] on div at bounding box center [123, 278] width 67 height 88
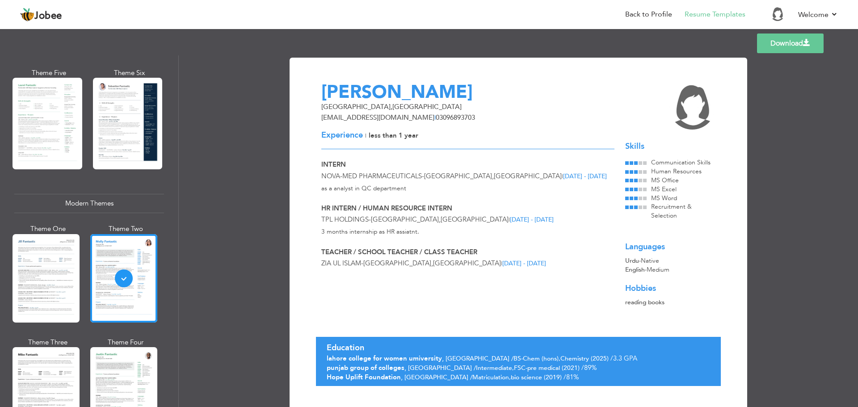
scroll to position [23, 0]
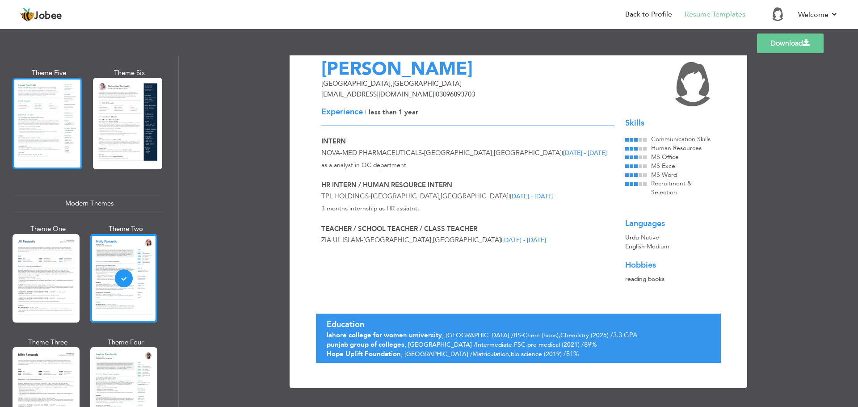
click at [50, 132] on div at bounding box center [48, 124] width 70 height 92
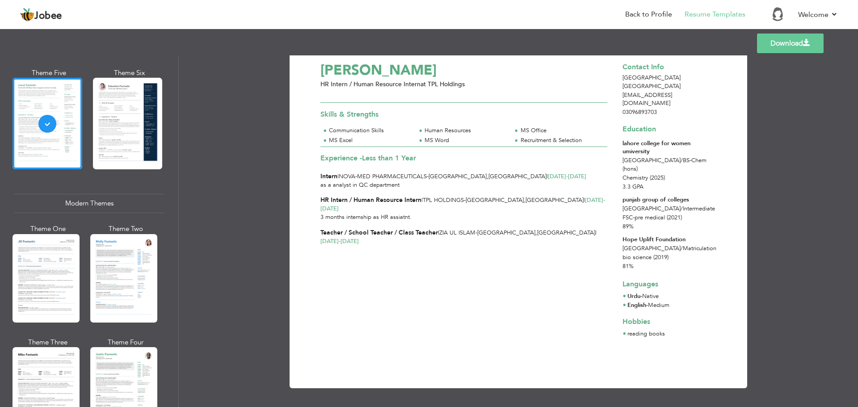
scroll to position [274, 0]
click at [780, 49] on link "Download" at bounding box center [790, 43] width 67 height 20
click at [126, 103] on div at bounding box center [128, 124] width 70 height 92
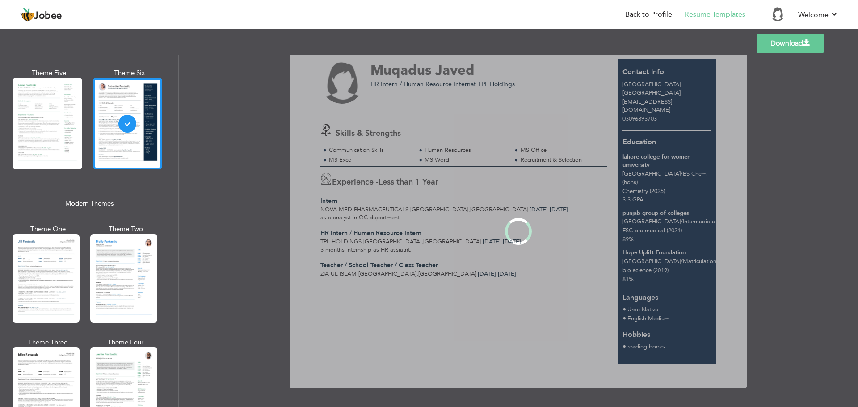
scroll to position [0, 0]
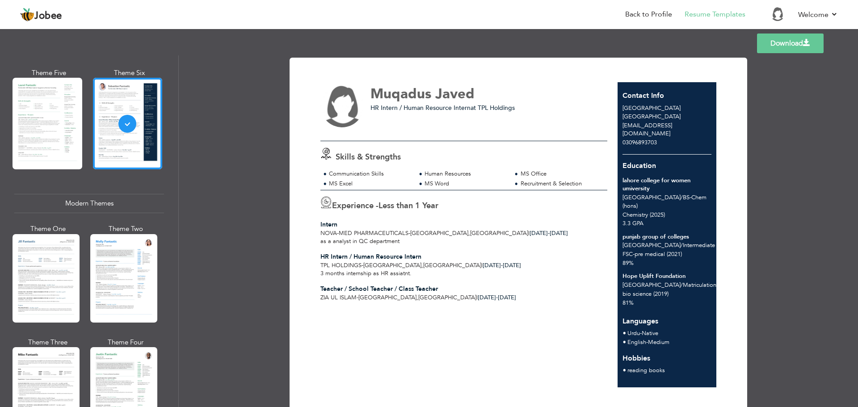
click at [384, 341] on div "Muqadus Javed HR Intern / Human Resource Intern at TPL Holdings Skills & Streng…" at bounding box center [468, 234] width 297 height 305
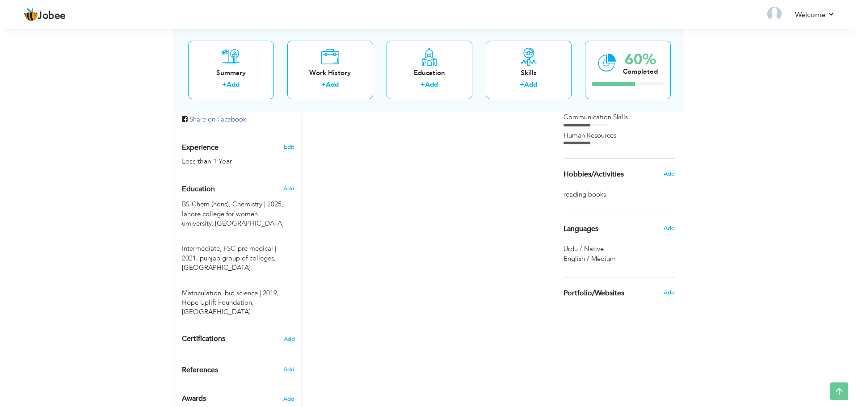
scroll to position [334, 0]
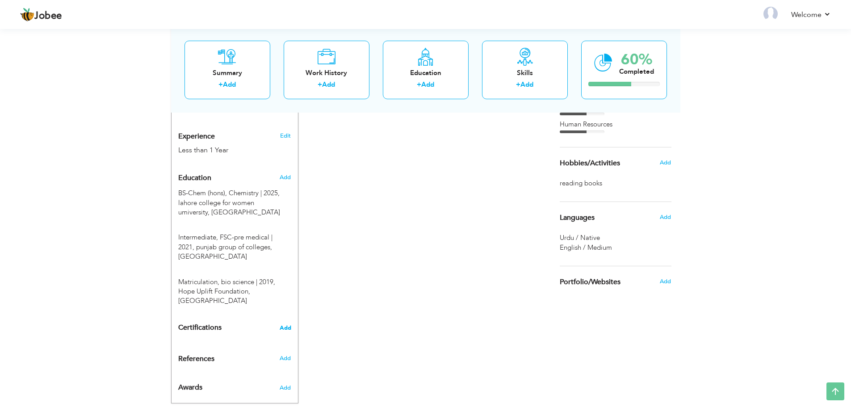
click at [284, 325] on span "Add" at bounding box center [286, 328] width 12 height 6
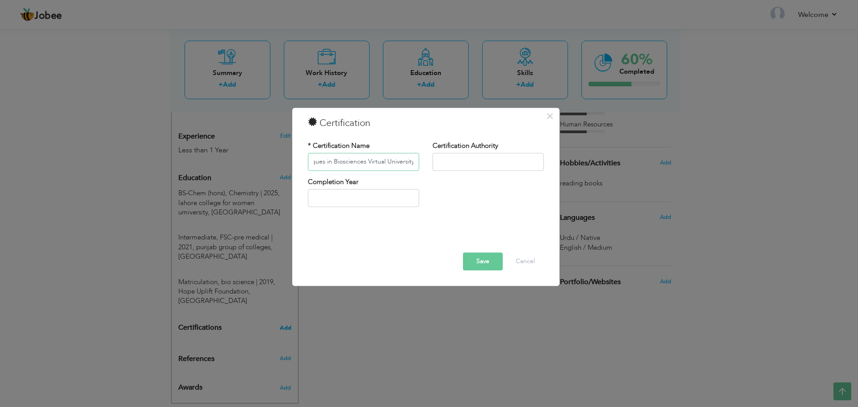
scroll to position [0, 50]
type input "Analytical Techniques in Biosciences Virtual University"
click at [461, 158] on input "text" at bounding box center [487, 162] width 111 height 18
click at [391, 161] on input "Analytical Techniques in Biosciences Virtual University" at bounding box center [363, 162] width 111 height 18
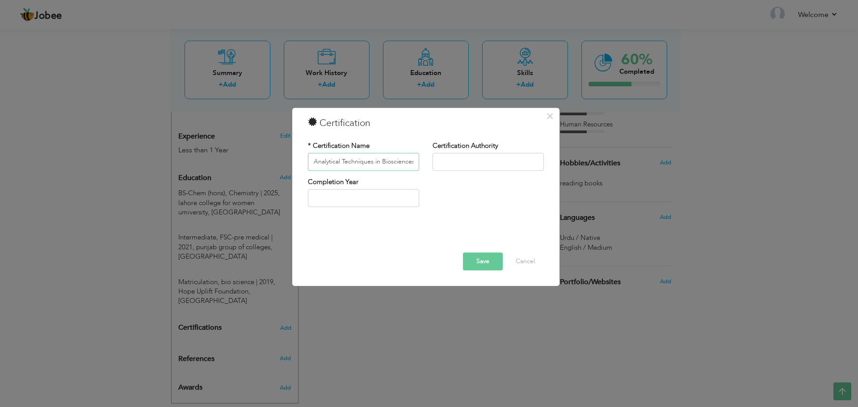
click at [414, 159] on input "Analytical Techniques in Biosciences Virtual University" at bounding box center [363, 162] width 111 height 18
click at [414, 164] on input "Analytical Techniques in Biosciences Virtual University" at bounding box center [363, 162] width 111 height 18
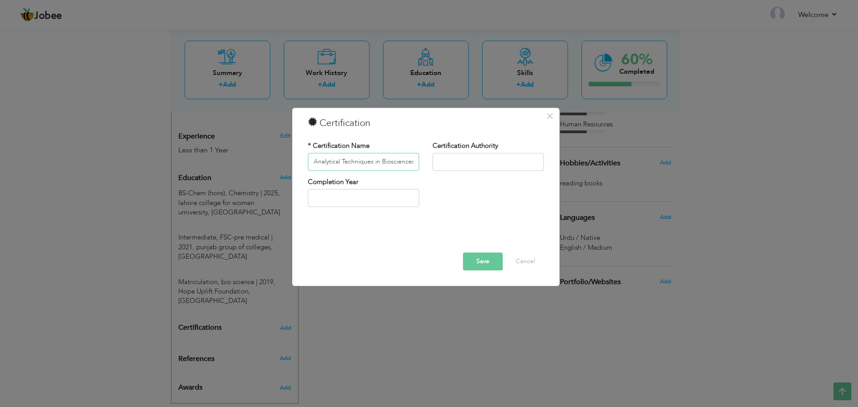
click at [402, 157] on input "Analytical Techniques in Biosciences Virtual University" at bounding box center [363, 162] width 111 height 18
click at [446, 159] on input "text" at bounding box center [487, 162] width 111 height 18
type input "Virtual University"
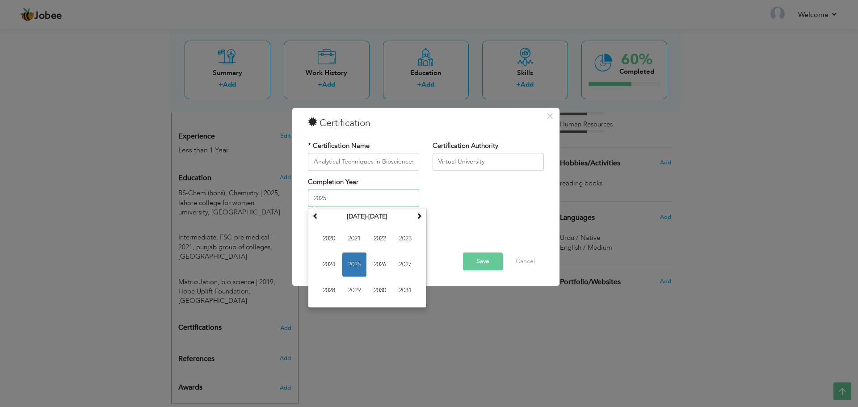
click at [361, 200] on input "2025" at bounding box center [363, 198] width 111 height 18
type input "2022"
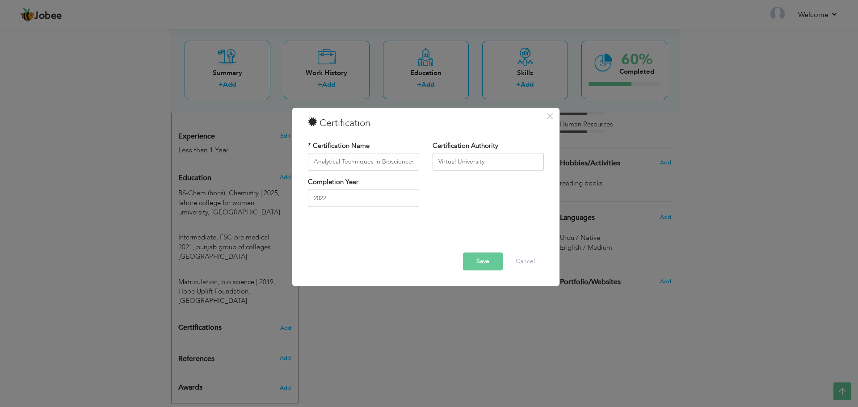
click at [451, 214] on div "* Certification Name Analytical Techniques in Biosciences Virtual University Ce…" at bounding box center [425, 177] width 249 height 86
click at [482, 264] on button "Save" at bounding box center [483, 261] width 40 height 18
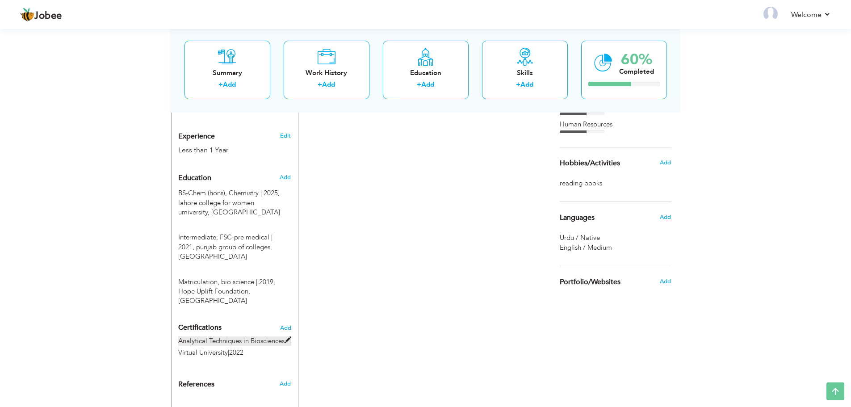
click at [285, 337] on span at bounding box center [288, 340] width 7 height 7
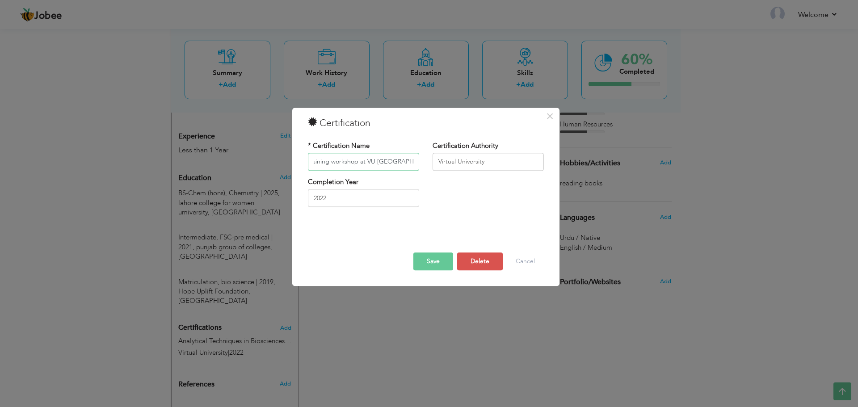
scroll to position [0, 187]
type input "Analytical Techniques in Biosciences Virtual University Two days training works…"
click at [431, 260] on button "Save" at bounding box center [433, 261] width 40 height 18
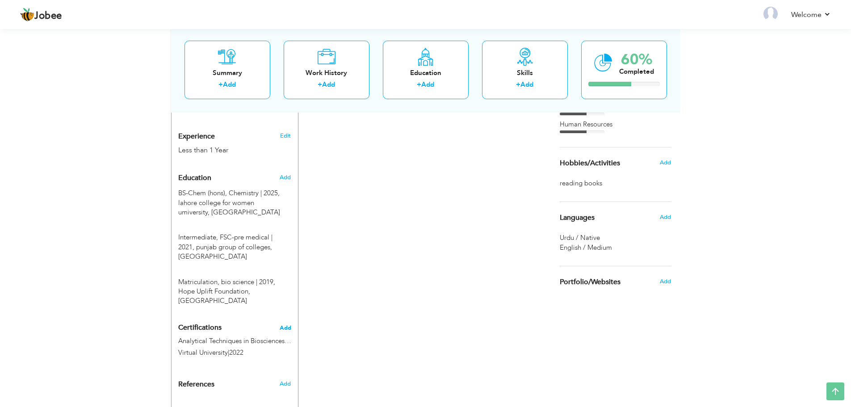
click at [283, 325] on span "Add" at bounding box center [286, 328] width 12 height 6
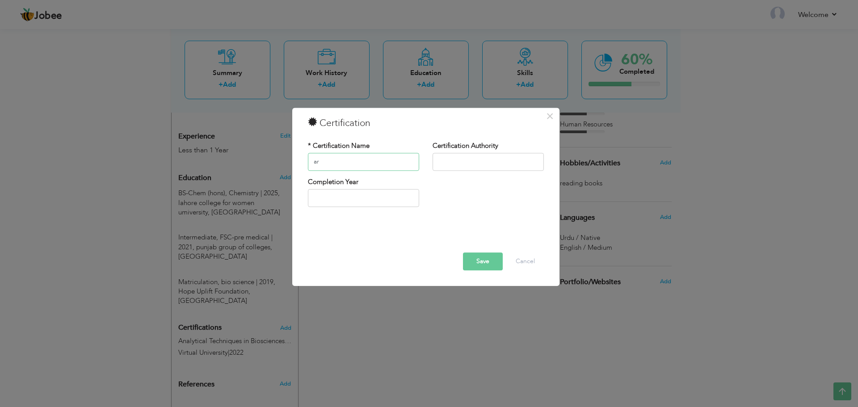
type input "a"
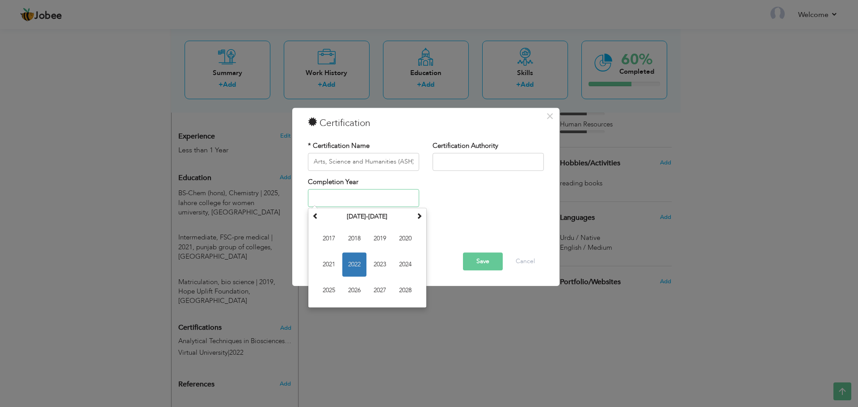
click at [398, 205] on input "text" at bounding box center [363, 198] width 111 height 18
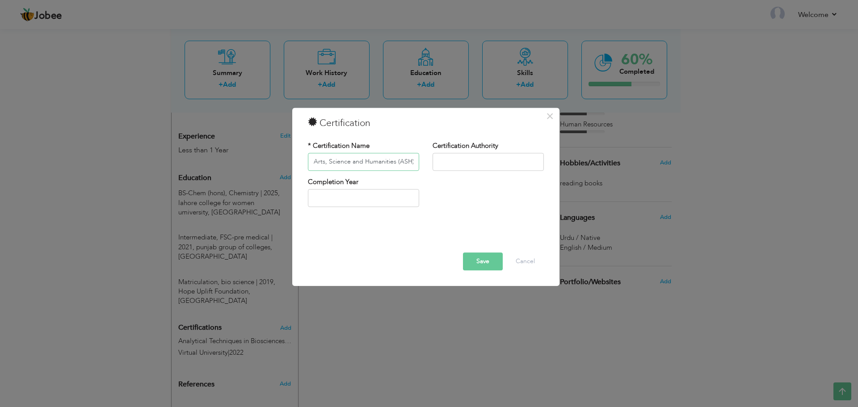
click at [416, 163] on input "Arts, Science and Humanities (ASH)" at bounding box center [363, 162] width 111 height 18
type input "Arts, Science and Humanities (ASH) Conference Government Graduate College for W…"
click at [467, 170] on input "text" at bounding box center [487, 162] width 111 height 18
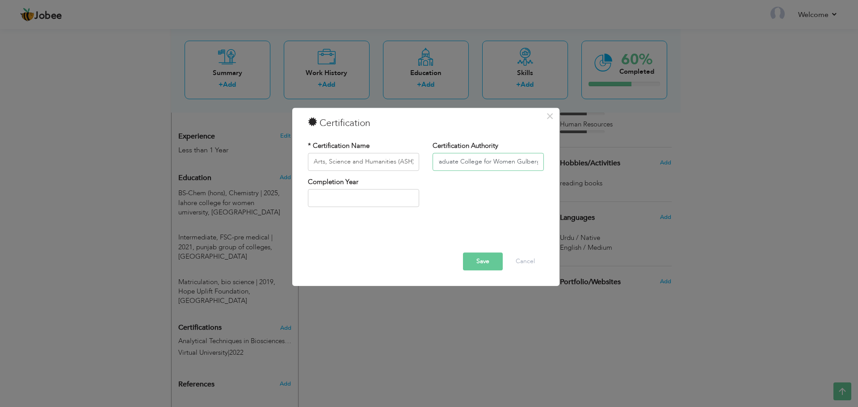
scroll to position [0, 46]
type input "Government Graduate College for Women Gulberg"
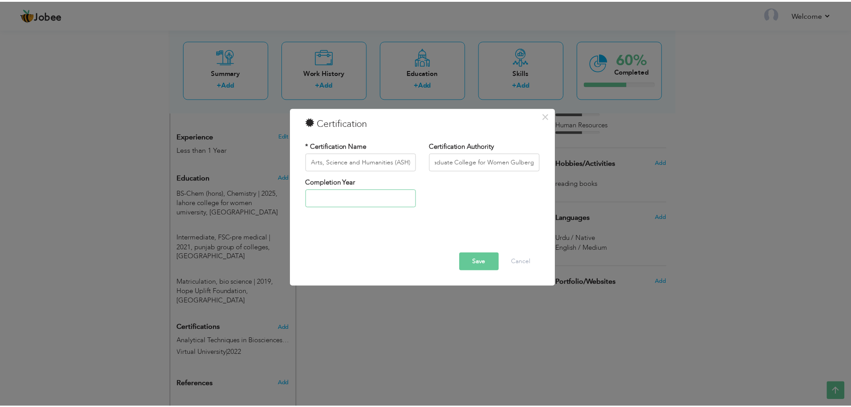
scroll to position [0, 0]
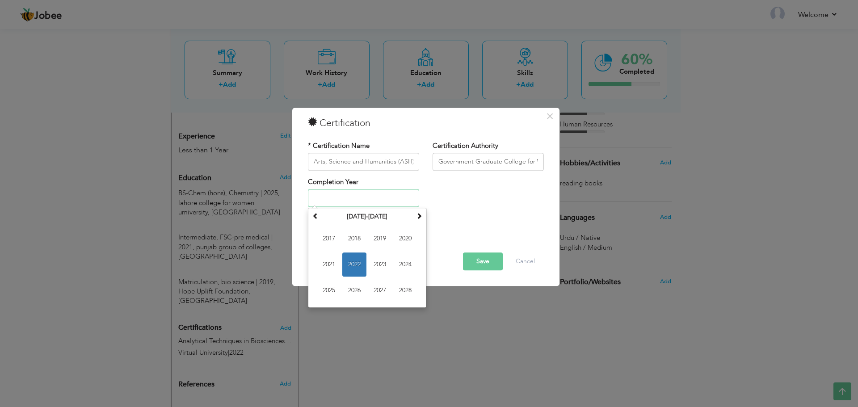
click at [349, 198] on input "text" at bounding box center [363, 198] width 111 height 18
type input "2024"
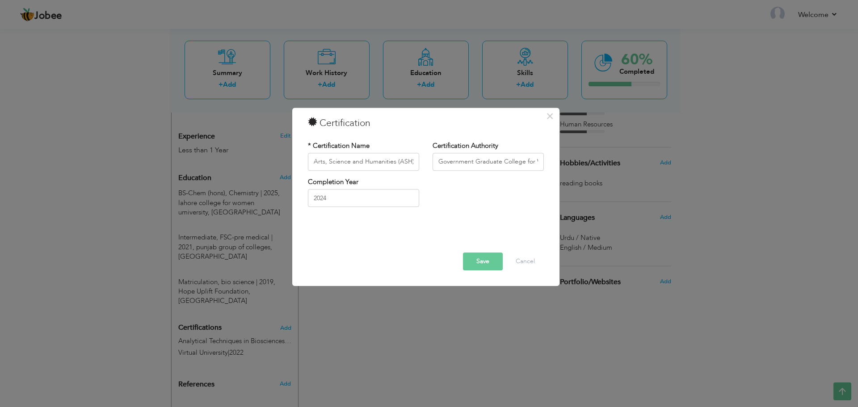
click at [478, 262] on button "Save" at bounding box center [483, 261] width 40 height 18
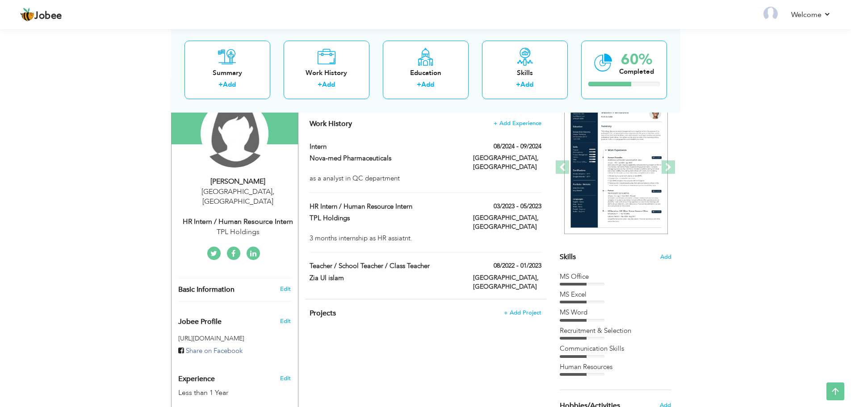
scroll to position [22, 0]
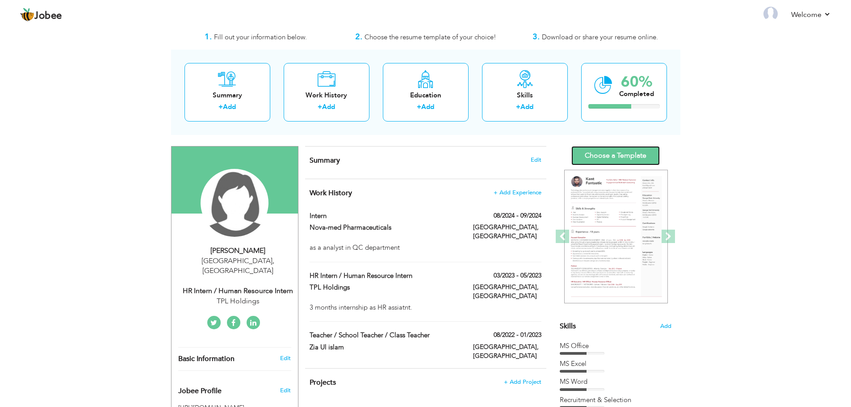
click at [643, 151] on link "Choose a Template" at bounding box center [615, 155] width 88 height 19
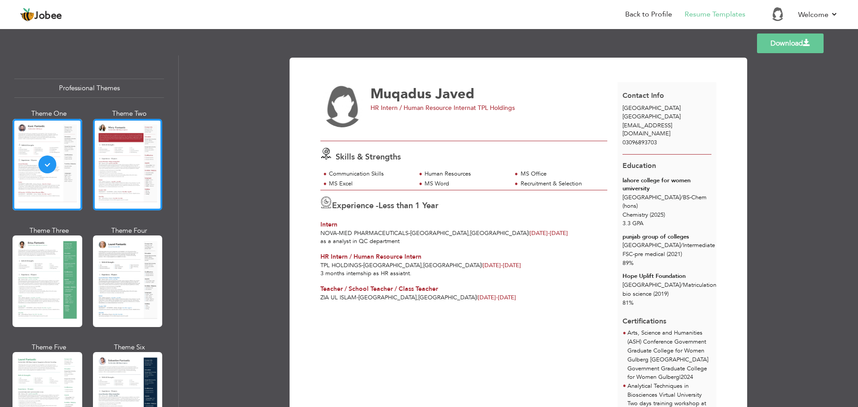
click at [127, 186] on div at bounding box center [128, 165] width 70 height 92
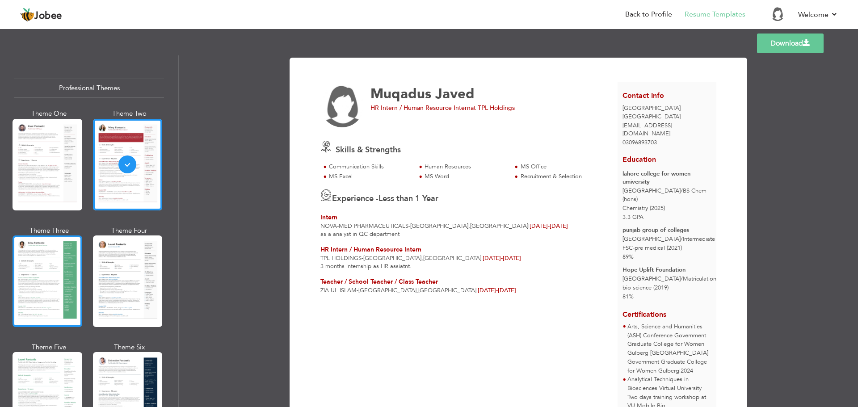
click at [45, 256] on div at bounding box center [48, 281] width 70 height 92
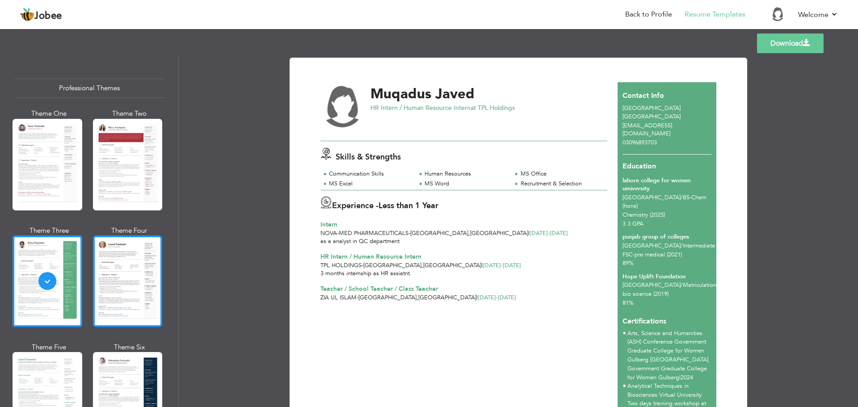
click at [109, 250] on div at bounding box center [128, 281] width 70 height 92
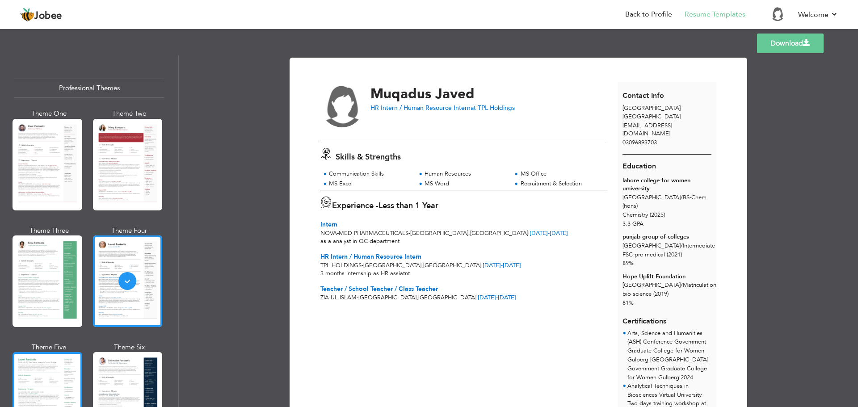
click at [40, 385] on div at bounding box center [48, 398] width 70 height 92
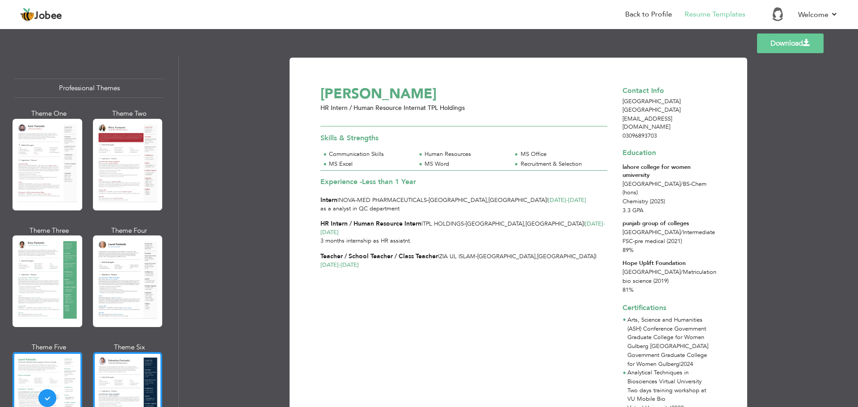
click at [133, 377] on div at bounding box center [128, 398] width 70 height 92
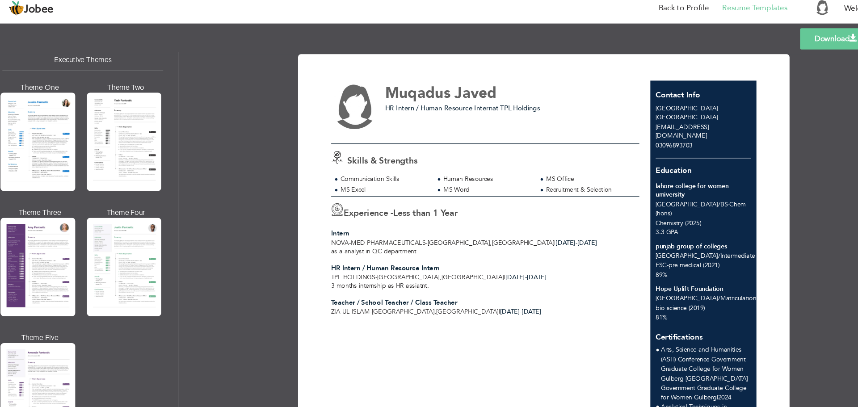
scroll to position [682, 0]
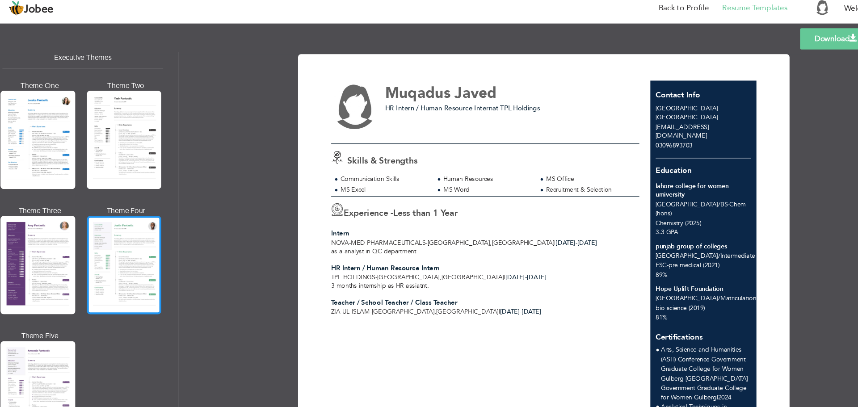
click at [118, 246] on div at bounding box center [128, 254] width 70 height 92
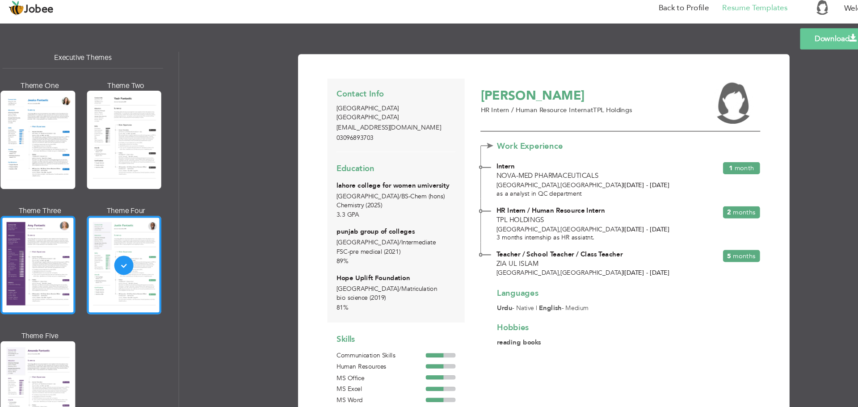
click at [49, 259] on div at bounding box center [48, 254] width 70 height 92
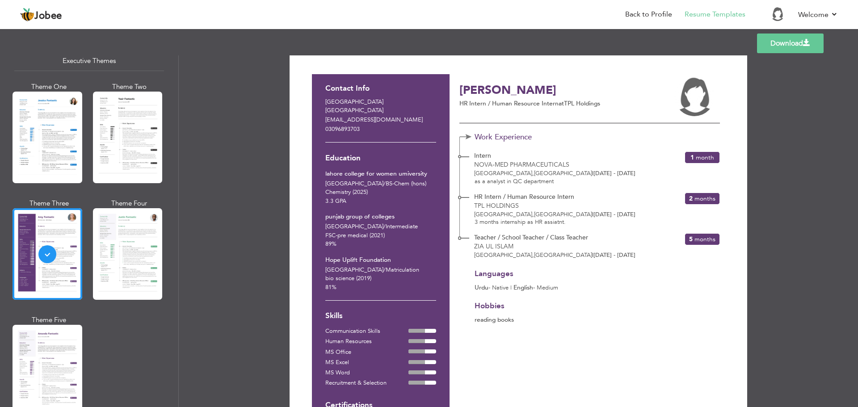
scroll to position [0, 0]
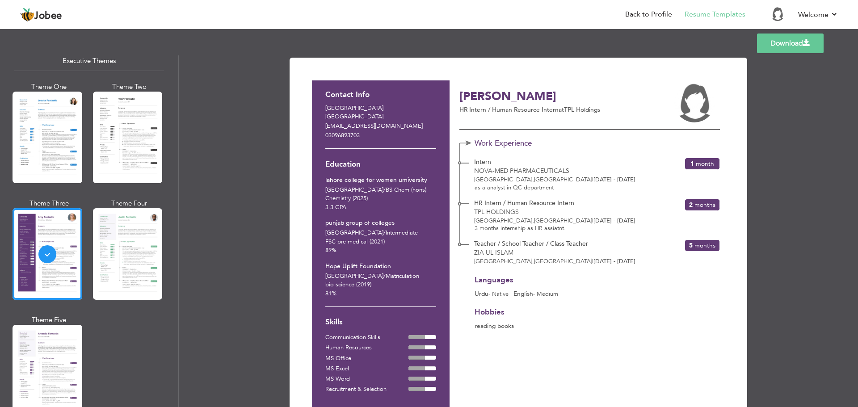
click at [782, 45] on link "Download" at bounding box center [790, 43] width 67 height 20
click at [519, 109] on p "HR Intern / Human Resource Intern at TPL Holdings" at bounding box center [556, 109] width 195 height 9
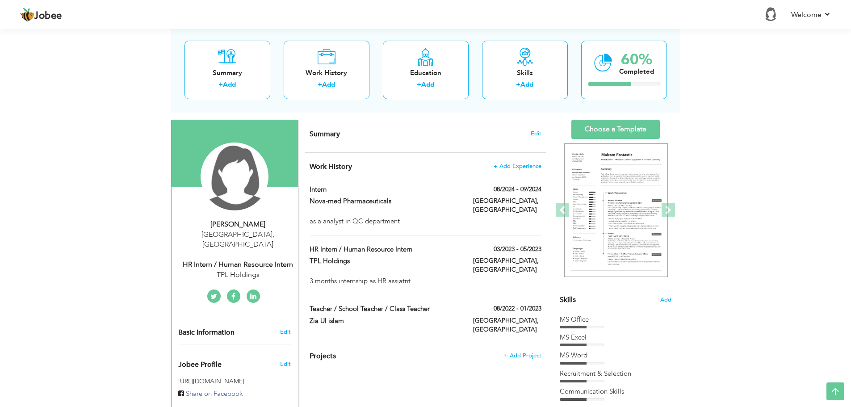
scroll to position [74, 0]
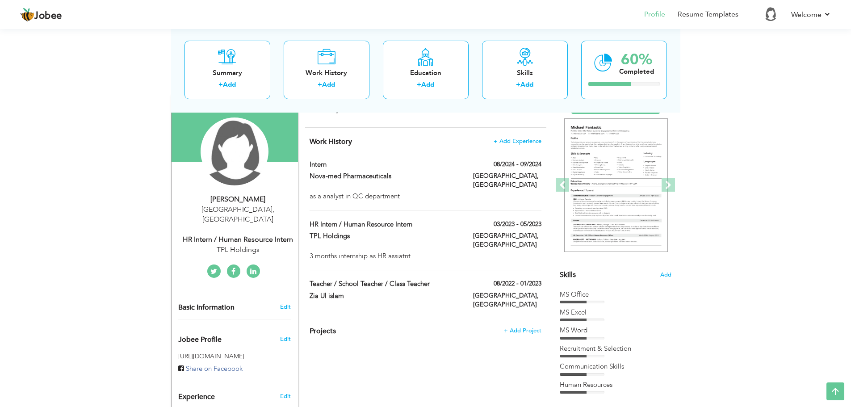
click at [248, 234] on div "HR Intern / Human Resource Intern" at bounding box center [238, 239] width 120 height 10
select select "number:166"
select select "number:2"
type input "TPL Holdings"
type input "HR Intern / Human Resource Intern"
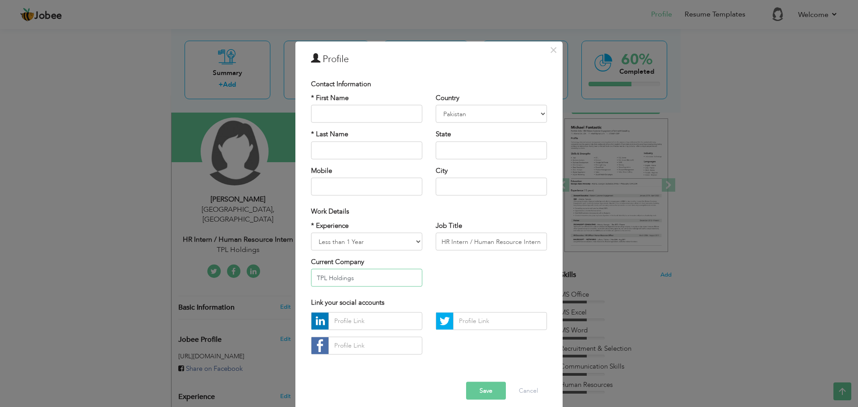
click at [354, 276] on input "TPL Holdings" at bounding box center [366, 278] width 111 height 18
type input "T"
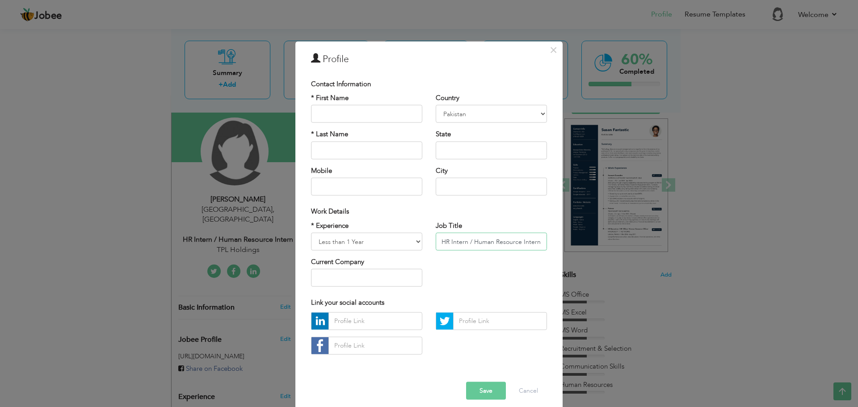
click at [467, 242] on input "HR Intern / Human Resource Intern" at bounding box center [490, 242] width 111 height 18
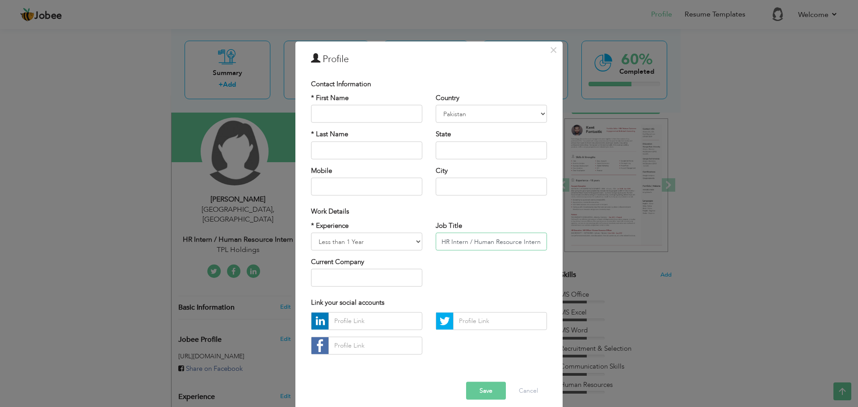
click at [467, 242] on input "HR Intern / Human Resource Intern" at bounding box center [490, 242] width 111 height 18
type input "c"
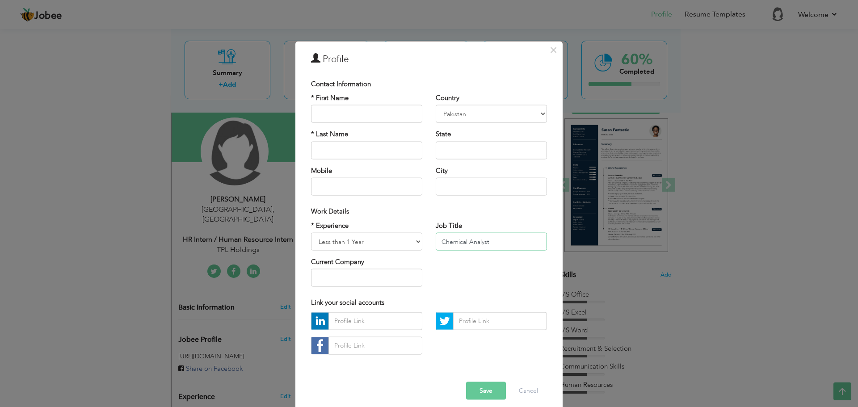
type input "Chemical Analyst"
click at [368, 279] on input "text" at bounding box center [366, 278] width 111 height 18
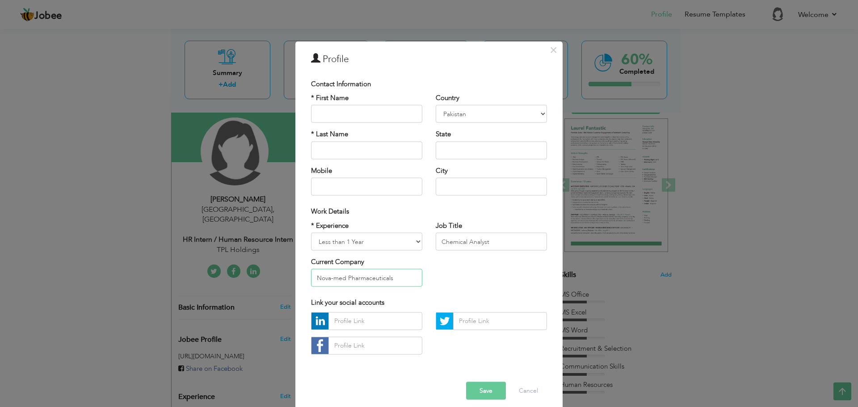
type input "Nova-med Pharmaceuticals"
click at [430, 284] on div "* Experience Entry Level Less than 1 Year 1 Year 2 Years 3 Years 4 Years 5 Year…" at bounding box center [428, 257] width 249 height 73
click at [480, 384] on button "Save" at bounding box center [486, 390] width 40 height 18
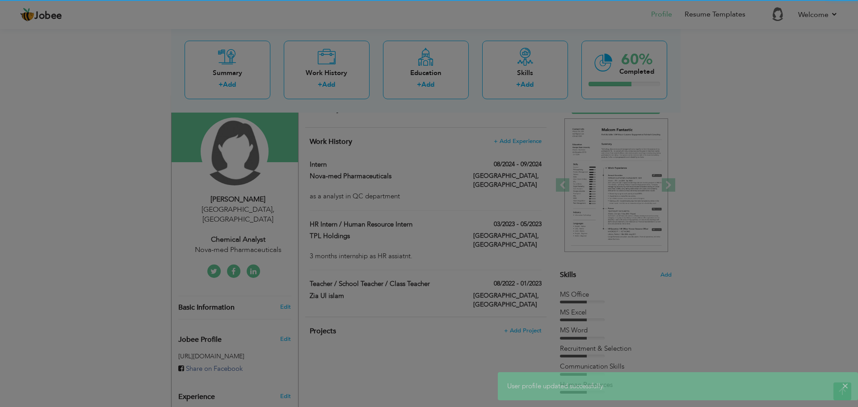
click at [480, 384] on body "Jobee Profile Resume Templates Resume Templates Cover Letters About My Resume W…" at bounding box center [429, 332] width 858 height 813
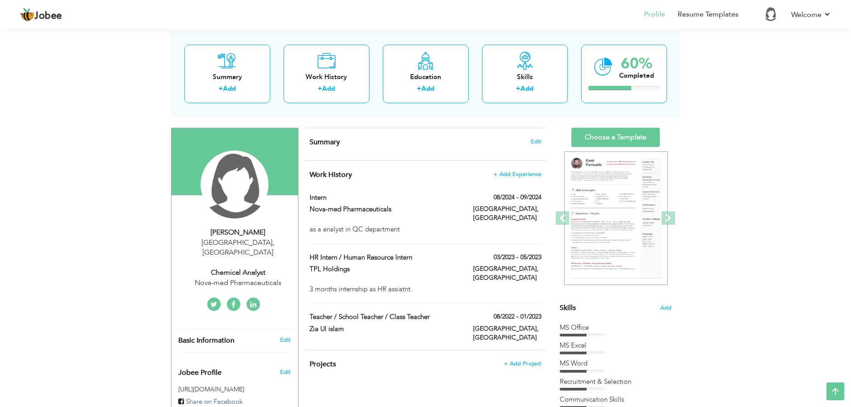
scroll to position [0, 0]
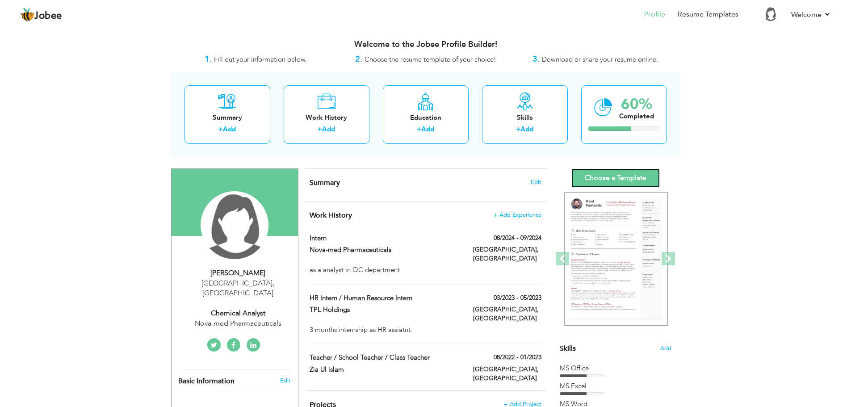
click at [604, 176] on link "Choose a Template" at bounding box center [615, 177] width 88 height 19
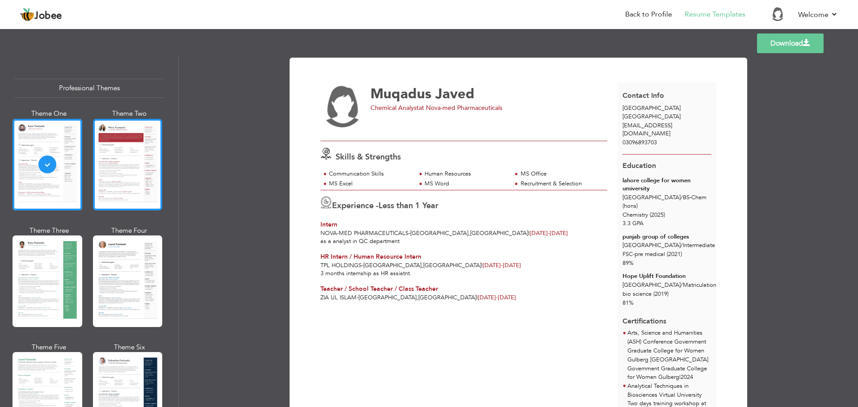
click at [134, 177] on div at bounding box center [128, 165] width 70 height 92
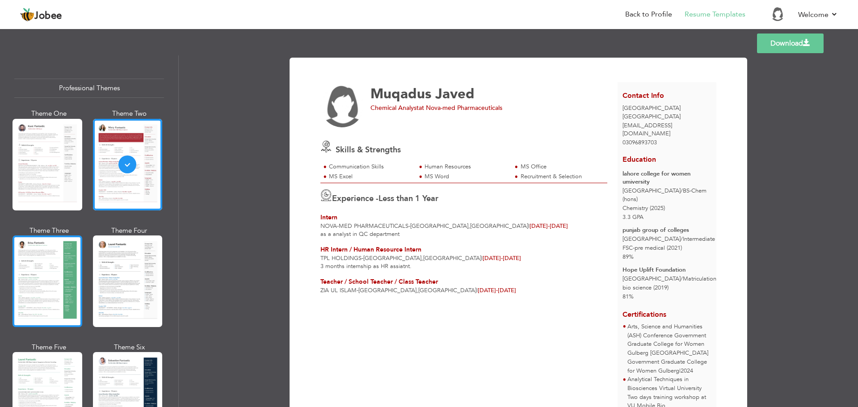
click at [25, 257] on div at bounding box center [48, 281] width 70 height 92
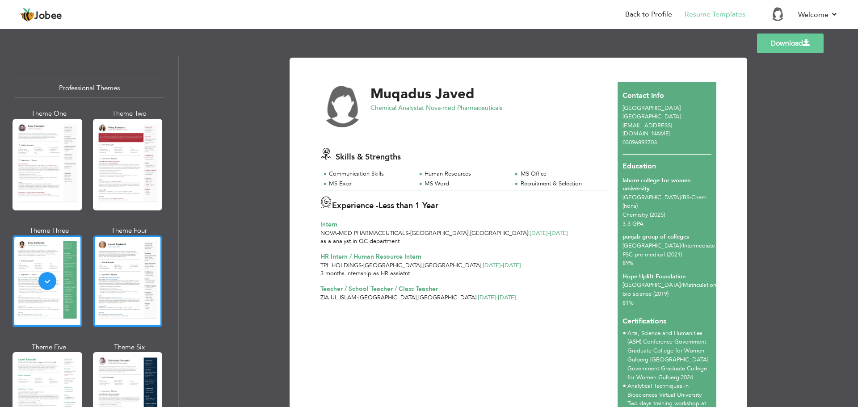
click at [123, 296] on div at bounding box center [128, 281] width 70 height 92
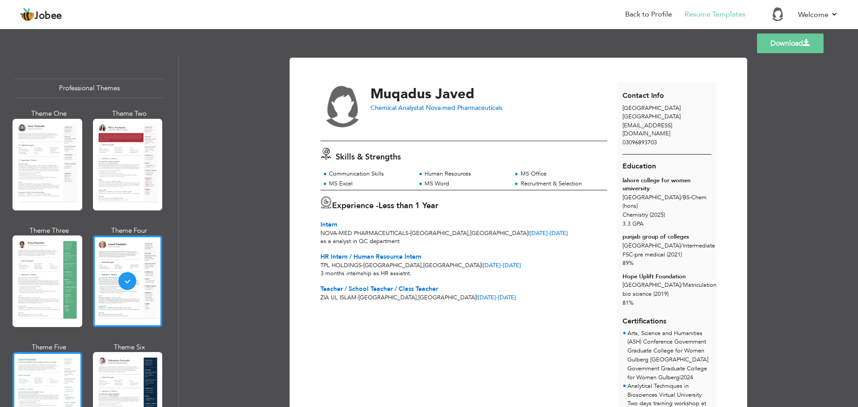
click at [42, 360] on div at bounding box center [48, 398] width 70 height 92
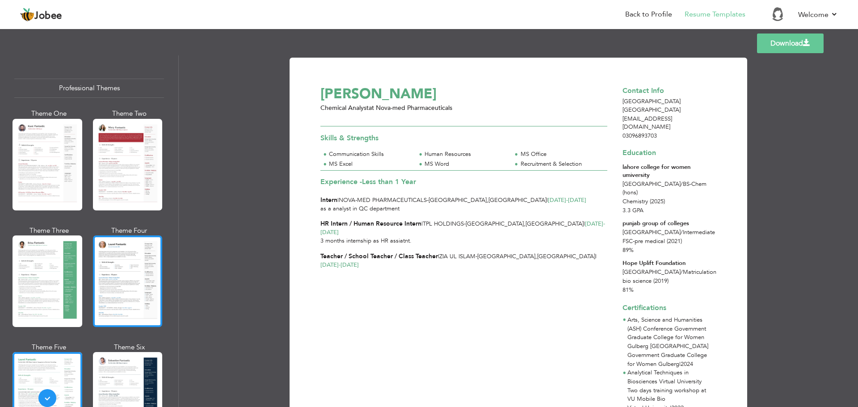
click at [117, 303] on div at bounding box center [128, 281] width 70 height 92
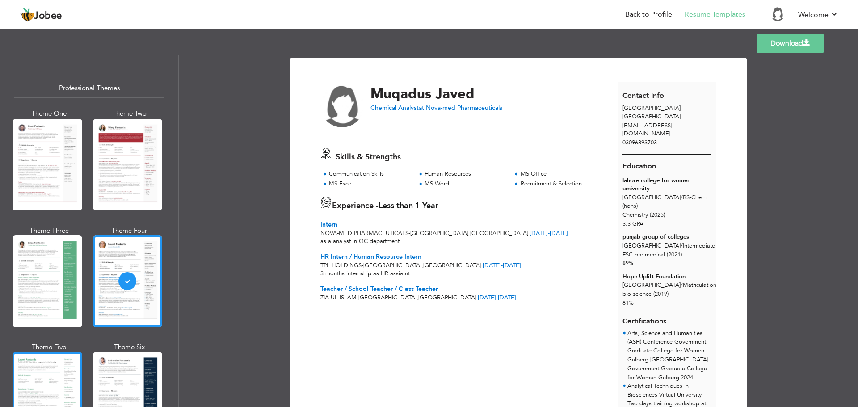
click at [36, 381] on div at bounding box center [48, 398] width 70 height 92
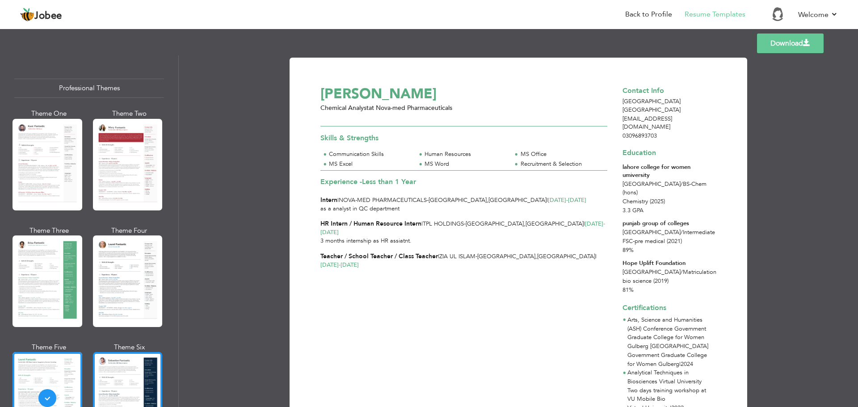
click at [120, 379] on div at bounding box center [128, 398] width 70 height 92
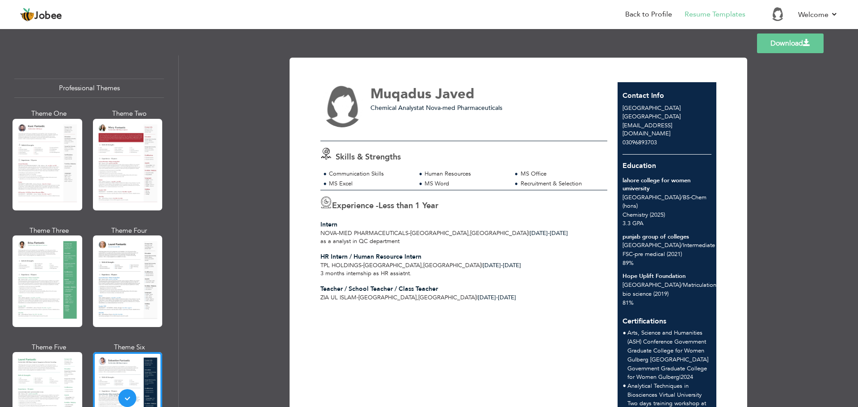
click at [180, 340] on div "Download [PERSON_NAME] Chemical Analyst at Nova-med Pharmaceuticals ," at bounding box center [518, 231] width 679 height 352
click at [172, 331] on div "Professional Themes Theme One Theme Two Theme Three Theme Six" at bounding box center [89, 231] width 178 height 352
click at [159, 169] on div at bounding box center [128, 165] width 70 height 92
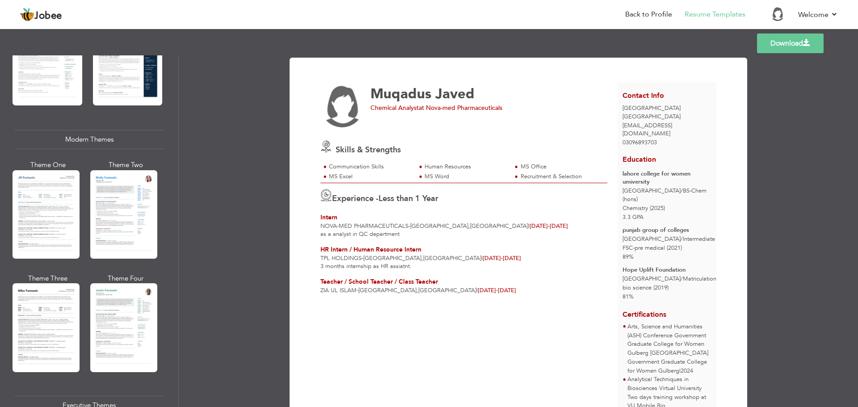
scroll to position [588, 0]
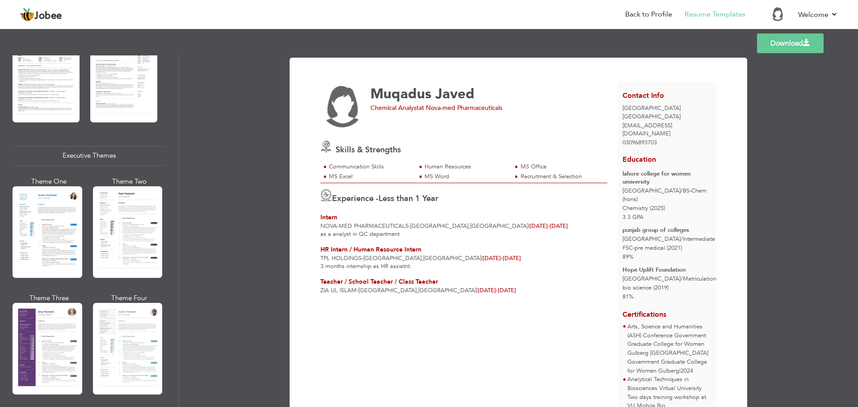
drag, startPoint x: 166, startPoint y: 218, endPoint x: 165, endPoint y: 257, distance: 38.9
click at [165, 257] on div "Professional Themes Theme One Theme Two Theme Three Theme Six" at bounding box center [89, 231] width 178 height 352
drag, startPoint x: 174, startPoint y: 222, endPoint x: 171, endPoint y: 314, distance: 92.9
click at [171, 320] on div "Professional Themes Theme One Theme Two Theme Three Theme Six" at bounding box center [89, 231] width 178 height 352
click at [175, 317] on div "Professional Themes Theme One Theme Two Theme Three Theme Six" at bounding box center [89, 231] width 178 height 352
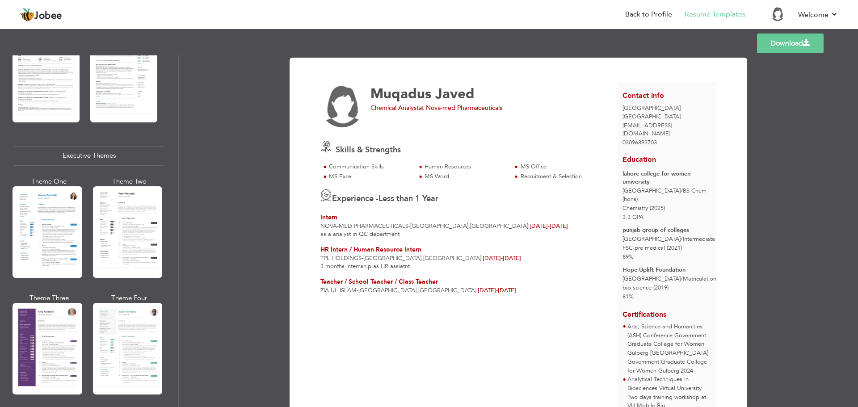
click at [175, 317] on div "Professional Themes Theme One Theme Two Theme Three Theme Six" at bounding box center [89, 231] width 178 height 352
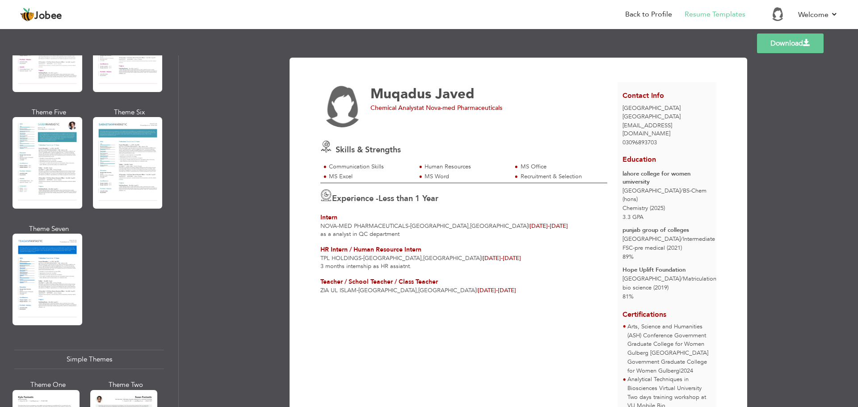
scroll to position [1470, 0]
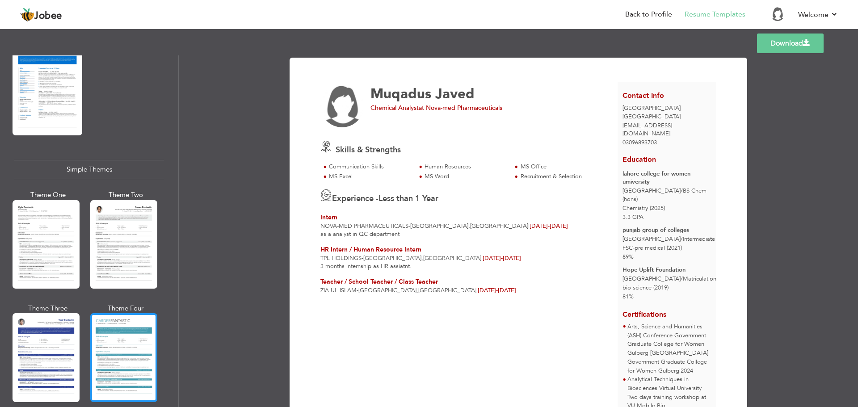
click at [126, 360] on div at bounding box center [123, 357] width 67 height 88
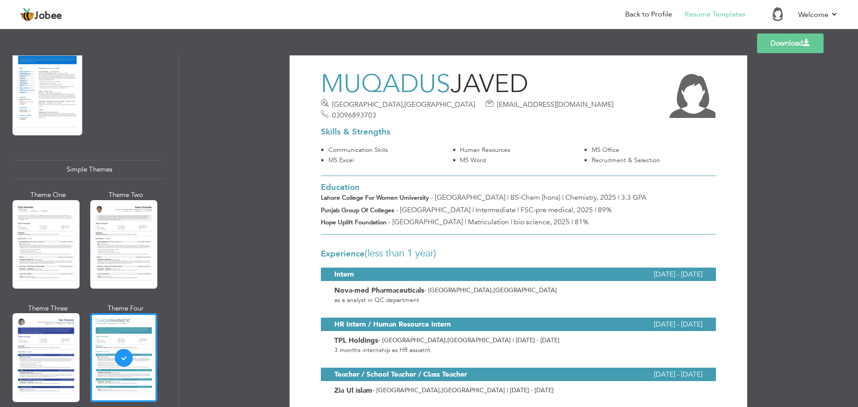
scroll to position [13, 0]
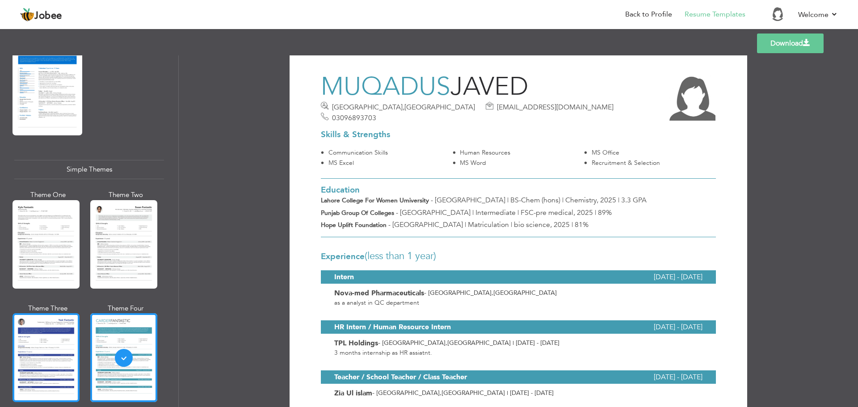
click at [60, 319] on div at bounding box center [46, 357] width 67 height 88
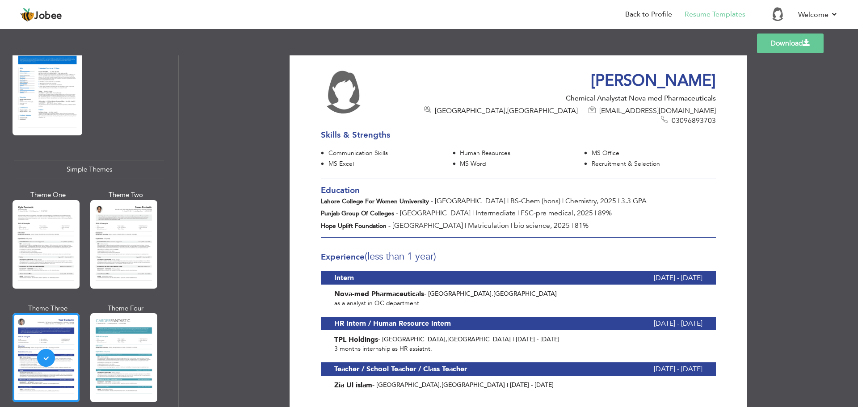
scroll to position [4, 0]
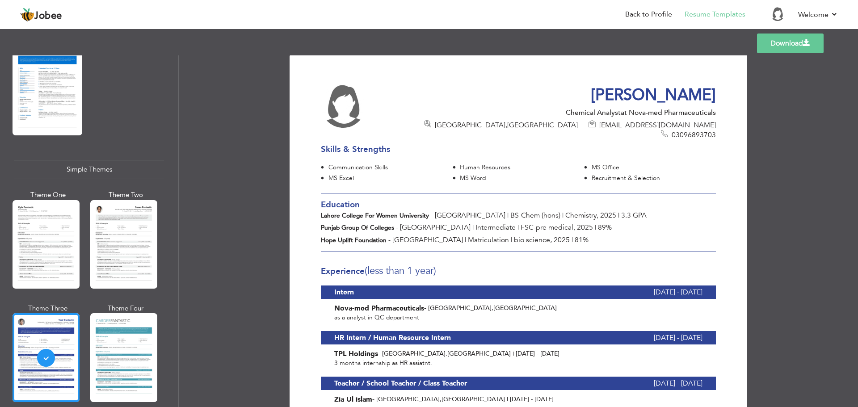
click at [770, 42] on link "Download" at bounding box center [790, 43] width 67 height 20
